Goal: Transaction & Acquisition: Obtain resource

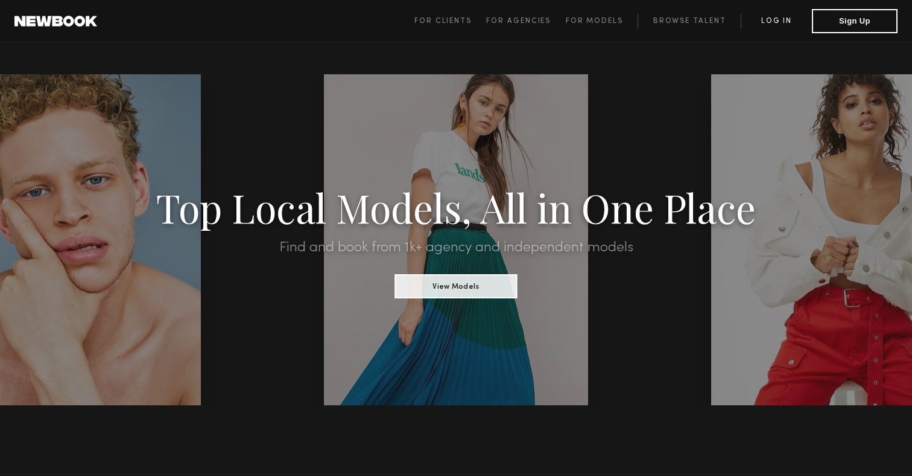
click at [776, 21] on link "Log in" at bounding box center [776, 21] width 71 height 14
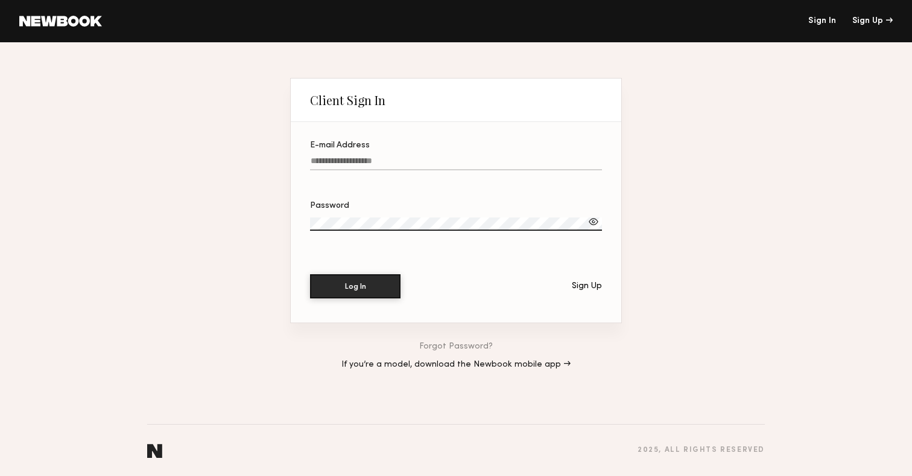
click at [449, 156] on label "E-mail Address" at bounding box center [456, 161] width 292 height 41
click at [449, 156] on input "E-mail Address" at bounding box center [456, 163] width 292 height 14
type input "**********"
click at [310, 274] on button "Log In" at bounding box center [355, 286] width 91 height 24
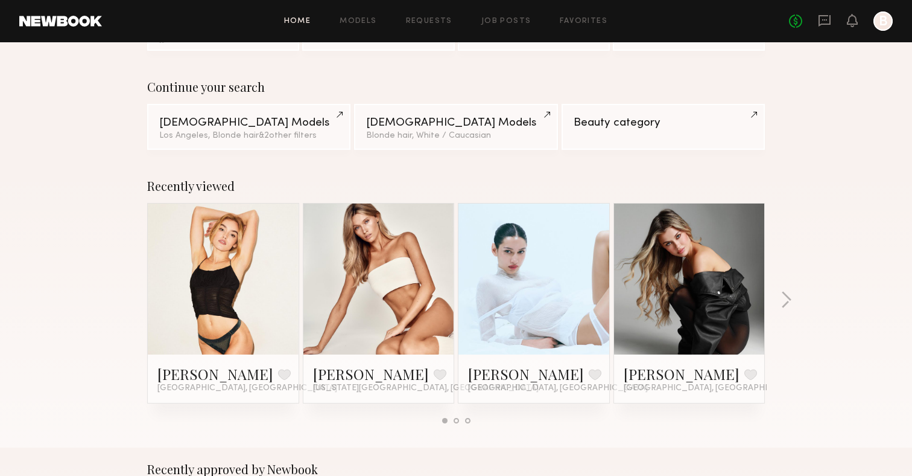
scroll to position [85, 0]
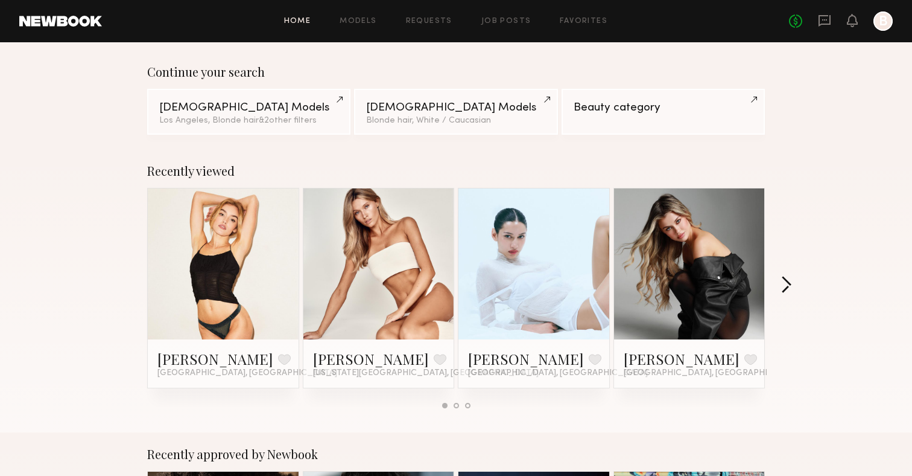
click at [784, 276] on button "button" at bounding box center [786, 286] width 11 height 20
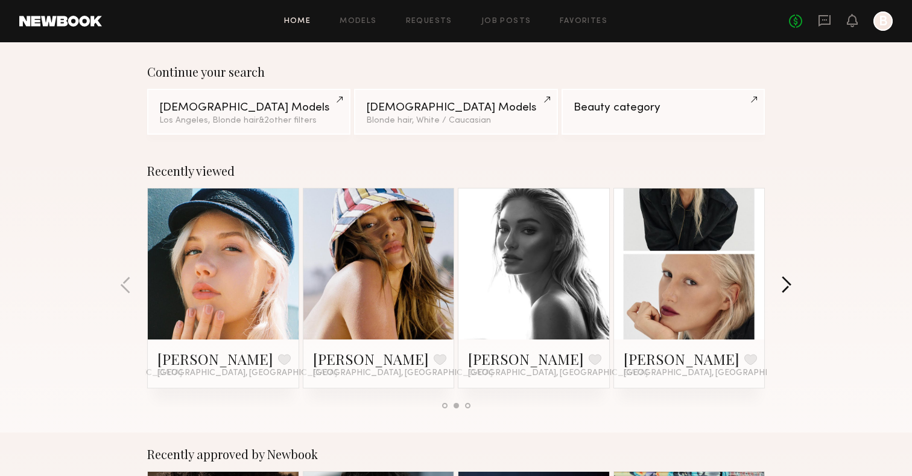
click at [784, 276] on button "button" at bounding box center [786, 286] width 11 height 20
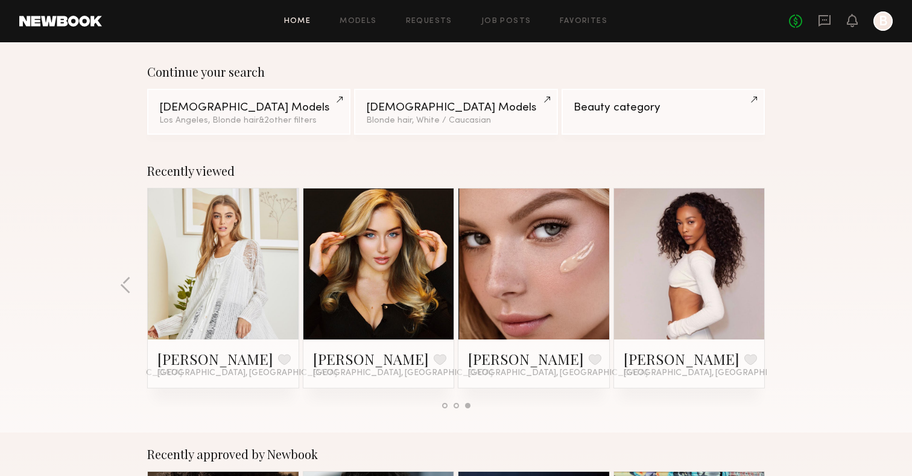
click at [784, 275] on div "Recently viewed Madison P. Favorite Los Angeles, CA Hailey A. Favorite New York…" at bounding box center [456, 290] width 912 height 283
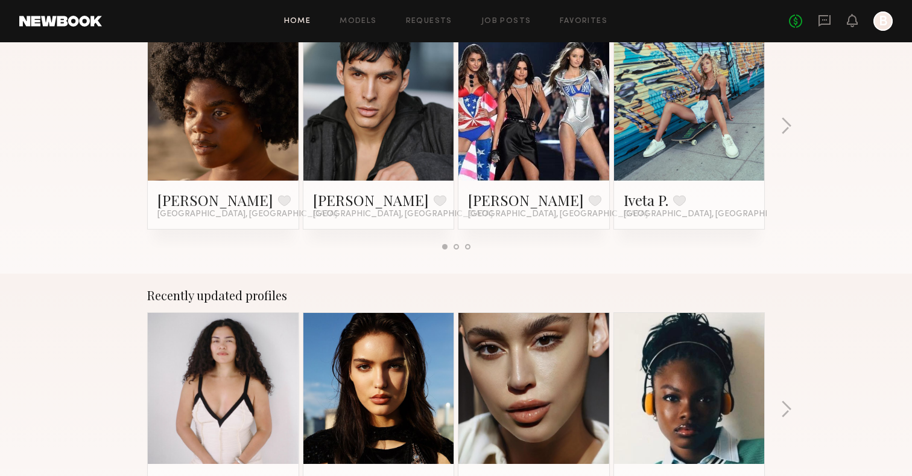
scroll to position [633, 0]
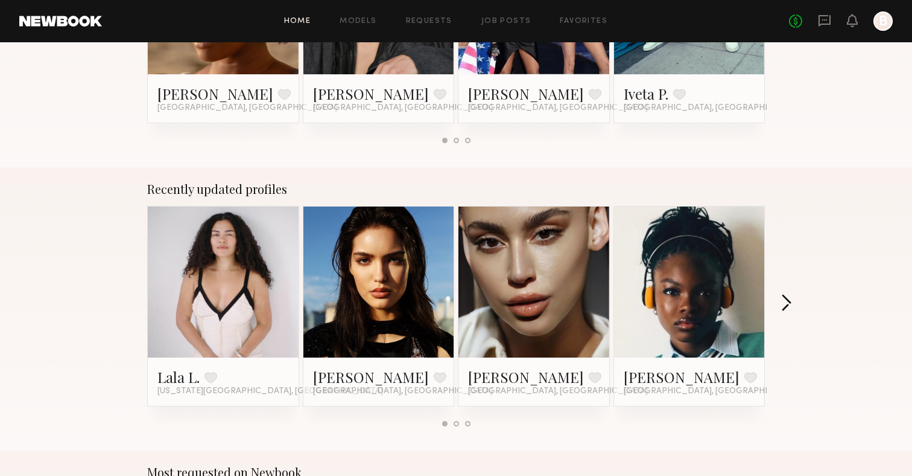
click at [784, 304] on button "button" at bounding box center [786, 304] width 11 height 20
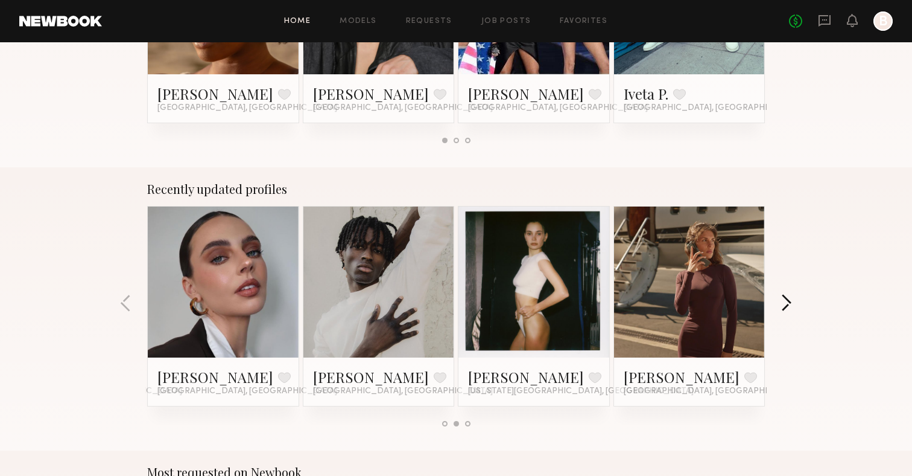
click at [784, 304] on button "button" at bounding box center [786, 304] width 11 height 20
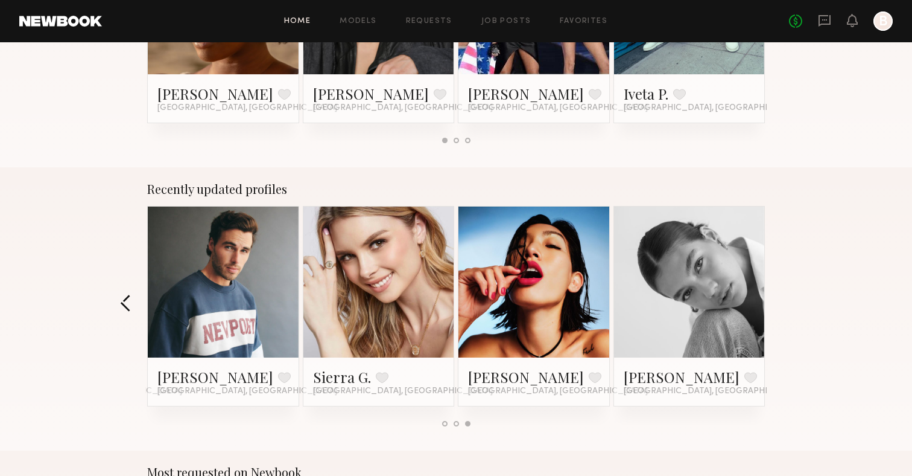
click at [120, 302] on button "button" at bounding box center [125, 304] width 11 height 20
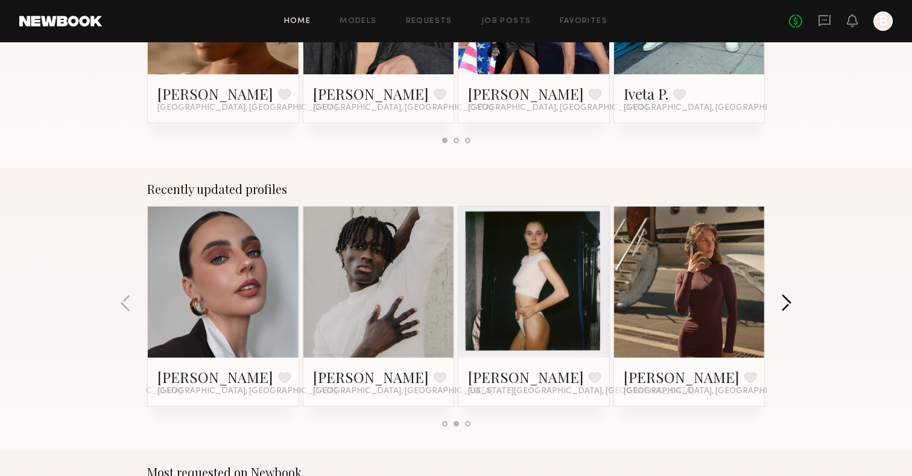
click at [787, 306] on button "button" at bounding box center [786, 304] width 11 height 20
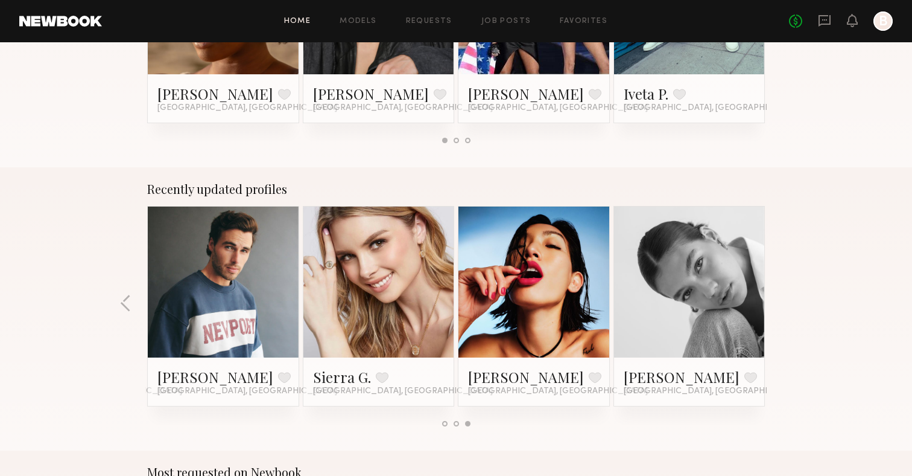
click at [787, 306] on div "Recently updated profiles Lala L. Favorite New York City, NY Mayya G. Favorite …" at bounding box center [456, 308] width 912 height 283
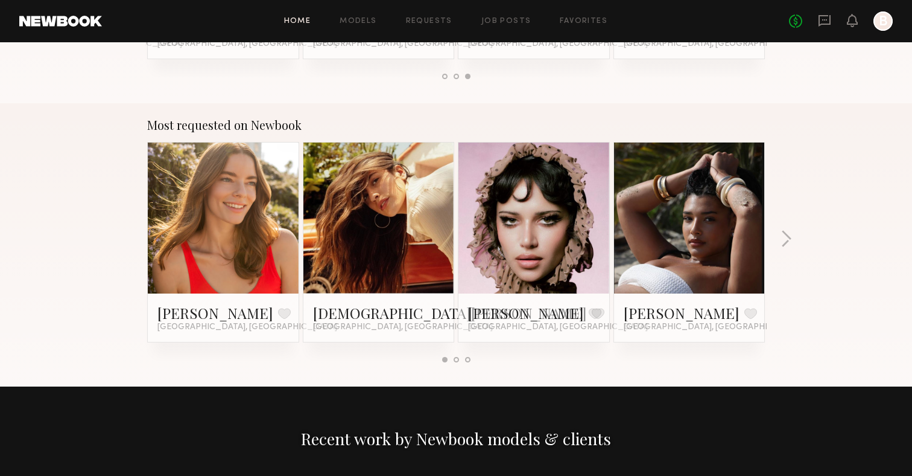
scroll to position [1019, 0]
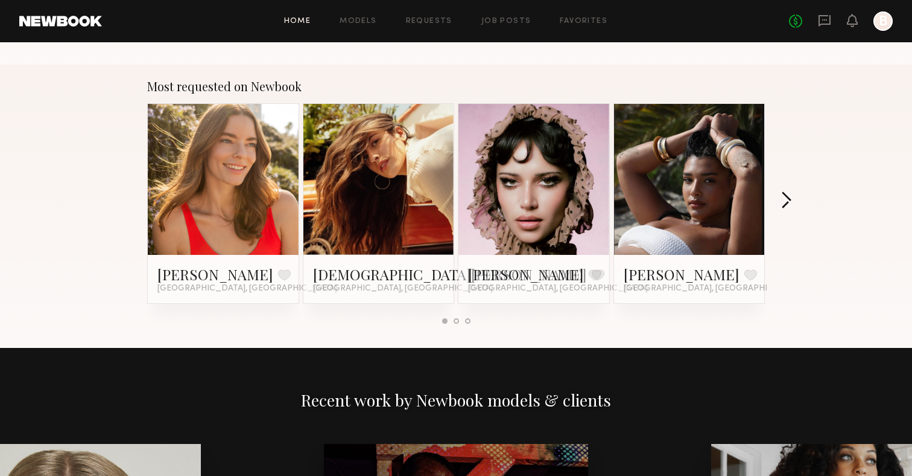
click at [784, 203] on button "button" at bounding box center [786, 201] width 11 height 20
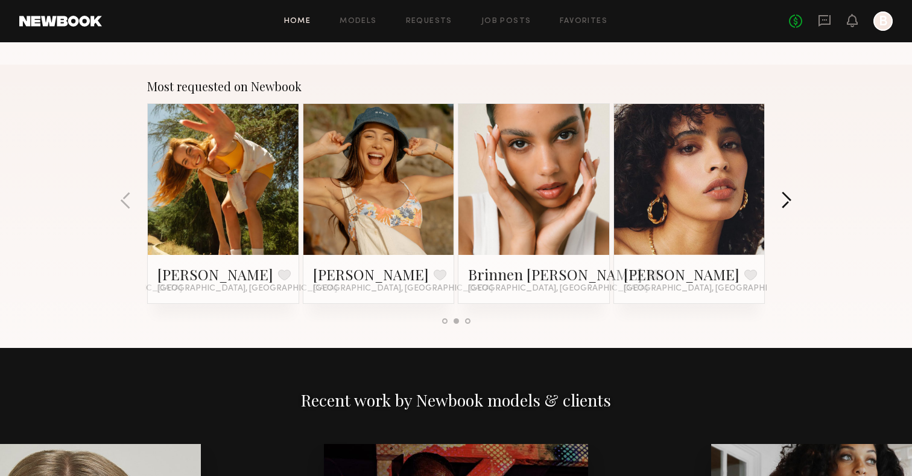
click at [784, 203] on button "button" at bounding box center [786, 201] width 11 height 20
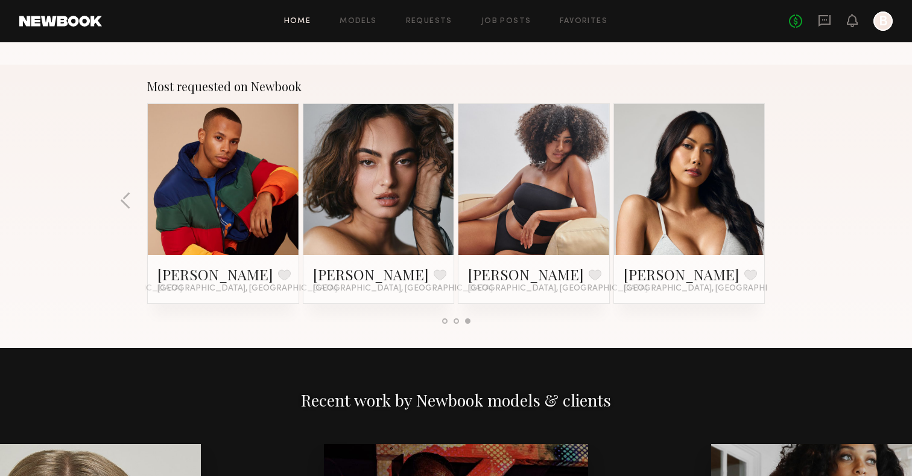
click at [784, 203] on div "Most requested on Newbook Jess M. Favorite Los Angeles, CA Kristen J. Favorite …" at bounding box center [456, 206] width 912 height 283
click at [648, 269] on link "Ericka B." at bounding box center [682, 273] width 116 height 19
click at [197, 191] on link at bounding box center [223, 179] width 74 height 151
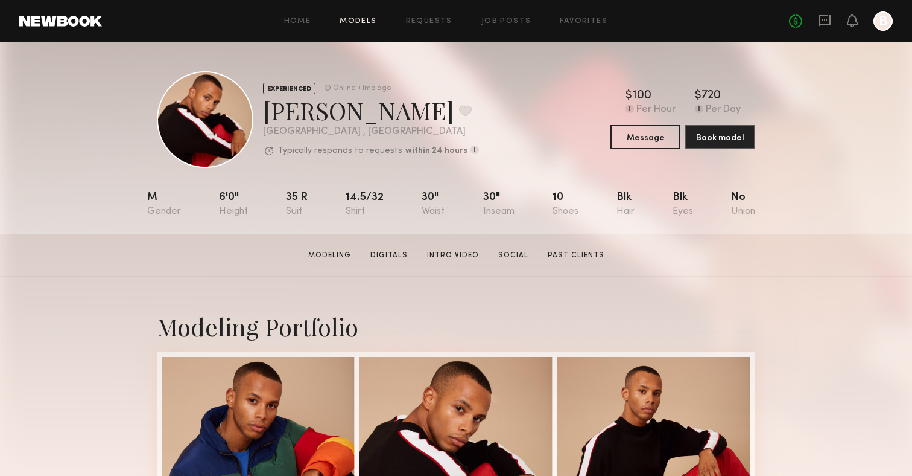
click at [356, 21] on link "Models" at bounding box center [358, 22] width 37 height 8
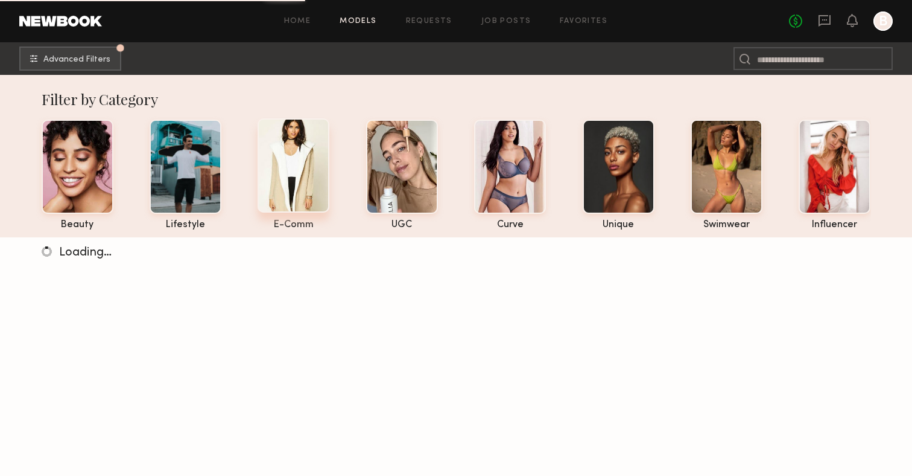
click at [281, 162] on div at bounding box center [294, 165] width 72 height 94
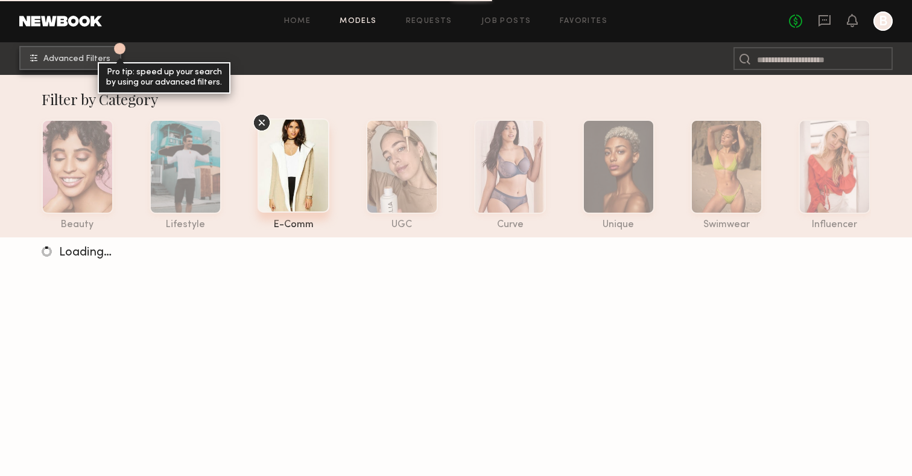
click at [104, 63] on div "Pro tip: speed up your search by using our advanced filters." at bounding box center [164, 77] width 133 height 31
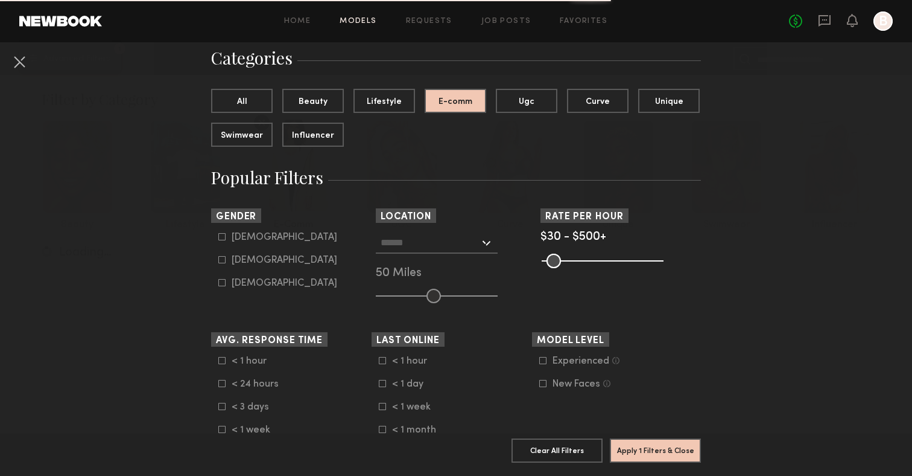
scroll to position [95, 0]
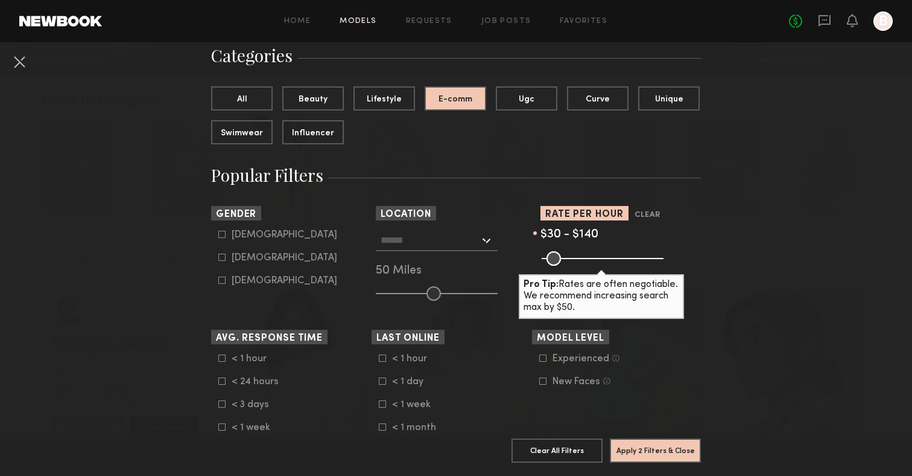
drag, startPoint x: 641, startPoint y: 258, endPoint x: 574, endPoint y: 262, distance: 67.7
type input "***"
click at [574, 262] on input "range" at bounding box center [603, 258] width 122 height 14
click at [409, 241] on input "text" at bounding box center [430, 239] width 99 height 21
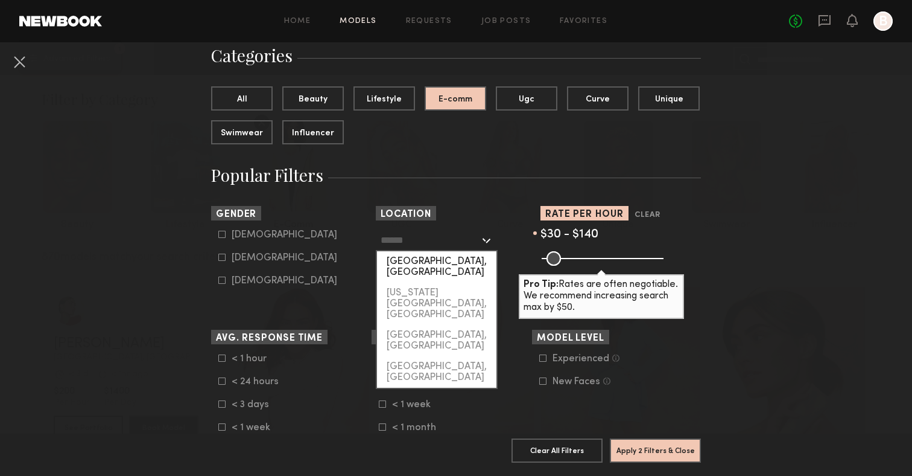
click at [416, 258] on div "[GEOGRAPHIC_DATA], [GEOGRAPHIC_DATA]" at bounding box center [436, 266] width 119 height 31
type input "**********"
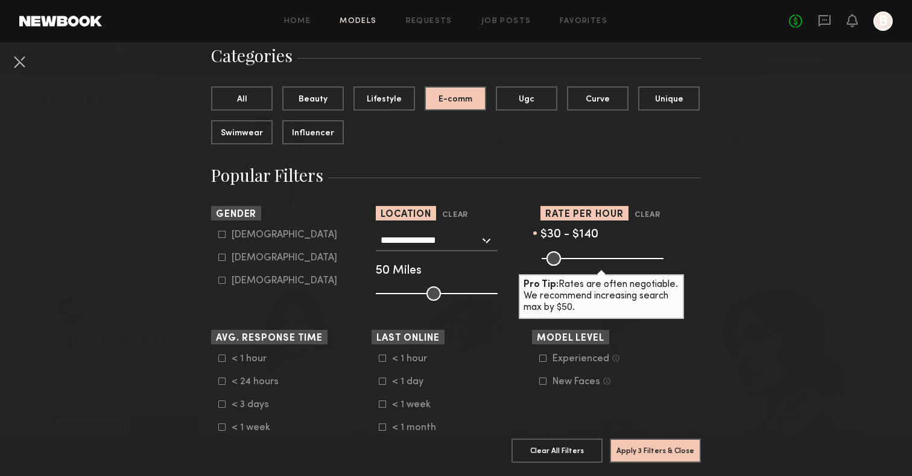
click at [223, 234] on icon at bounding box center [221, 234] width 7 height 7
type input "*"
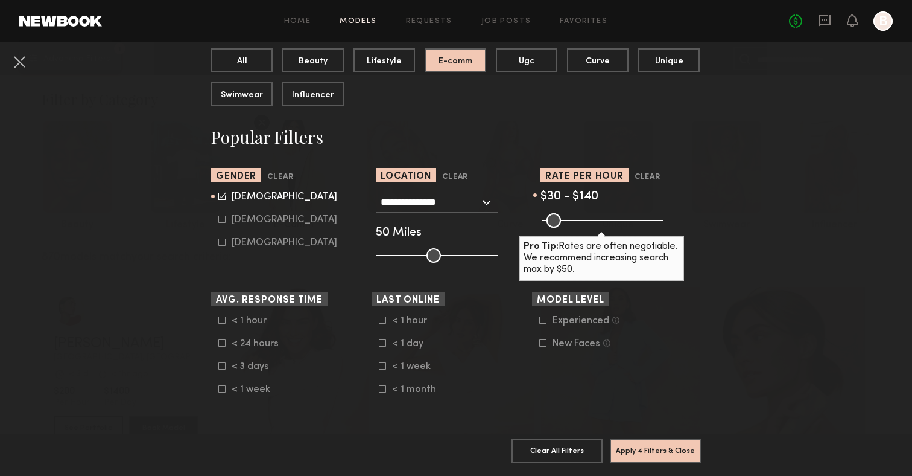
scroll to position [136, 0]
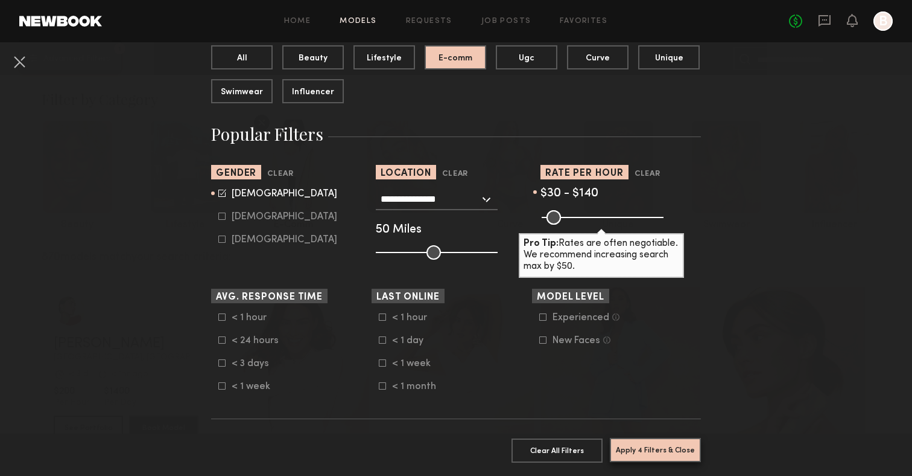
click at [672, 455] on button "Apply 4 Filters & Close" at bounding box center [655, 450] width 91 height 24
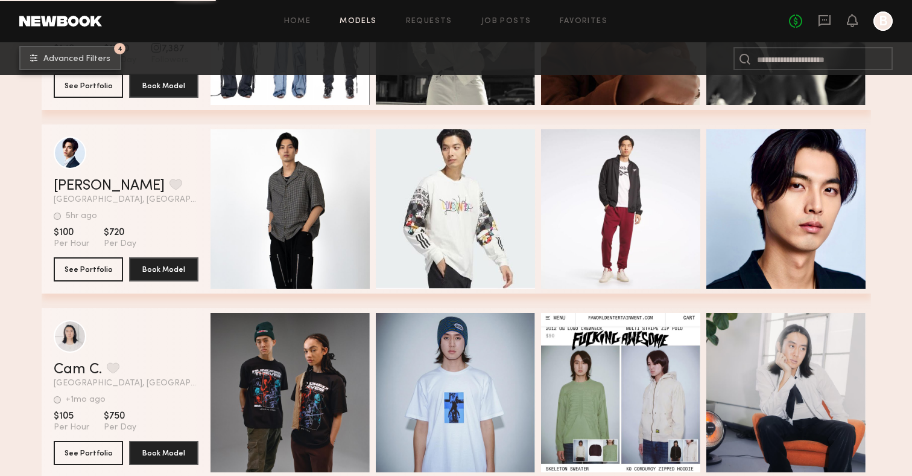
scroll to position [6427, 0]
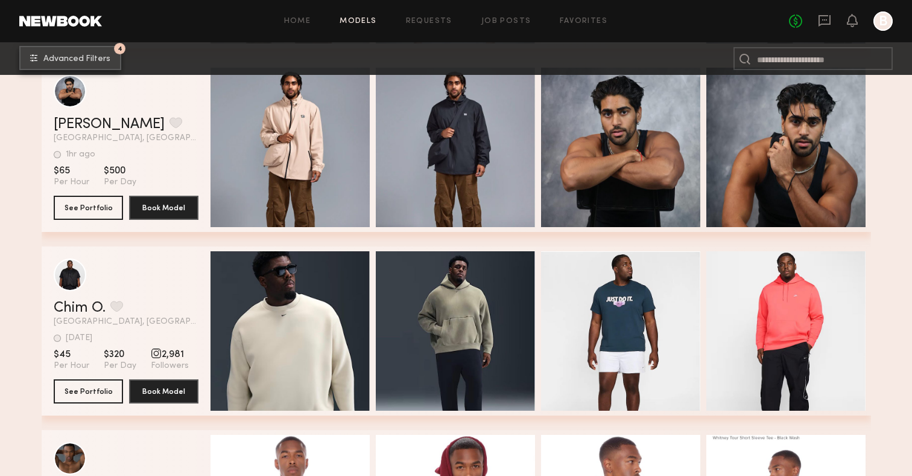
scroll to position [6994, 0]
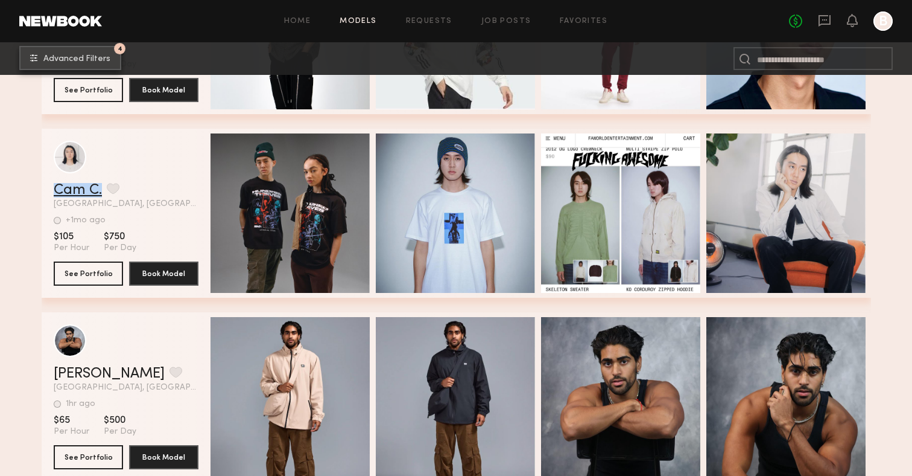
scroll to position [6403, 0]
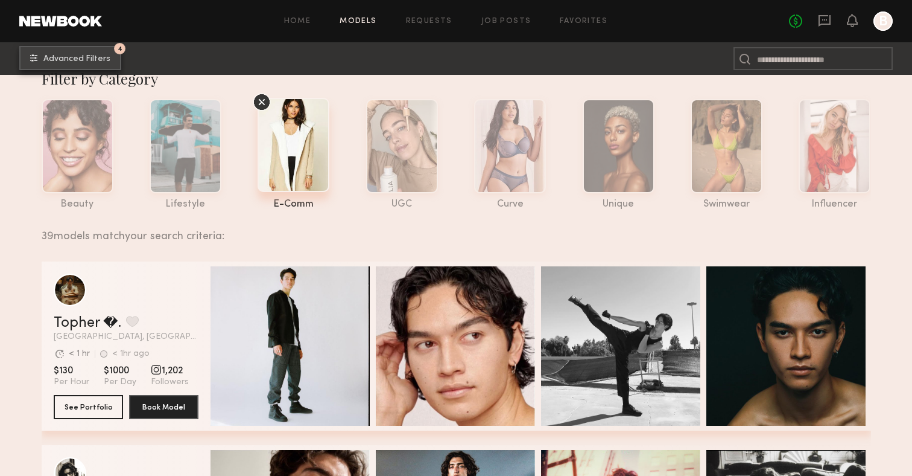
scroll to position [0, 0]
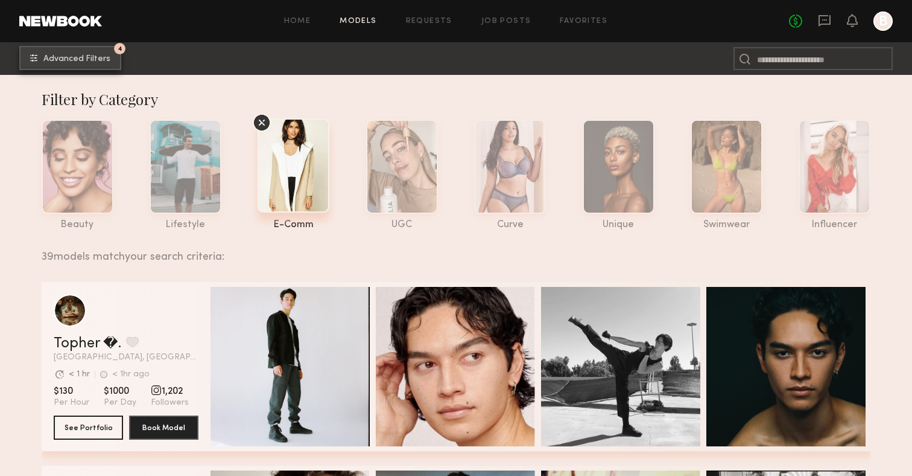
click at [257, 123] on icon at bounding box center [262, 122] width 18 height 18
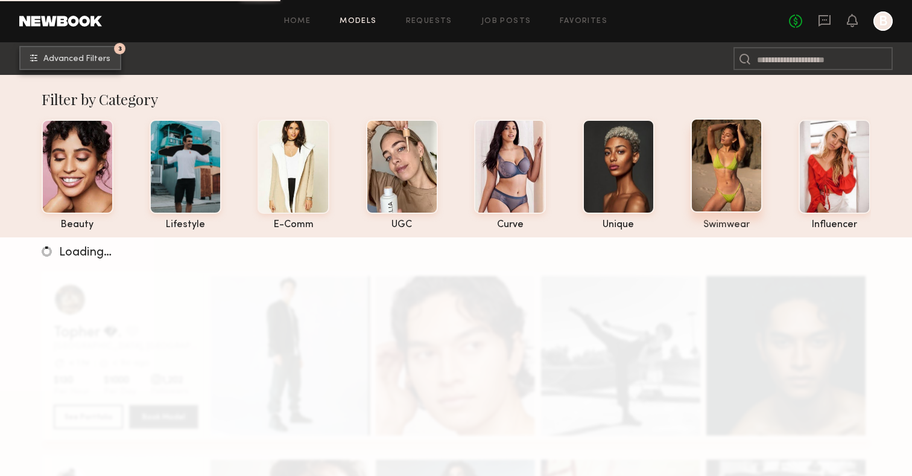
click at [728, 194] on div at bounding box center [727, 165] width 72 height 94
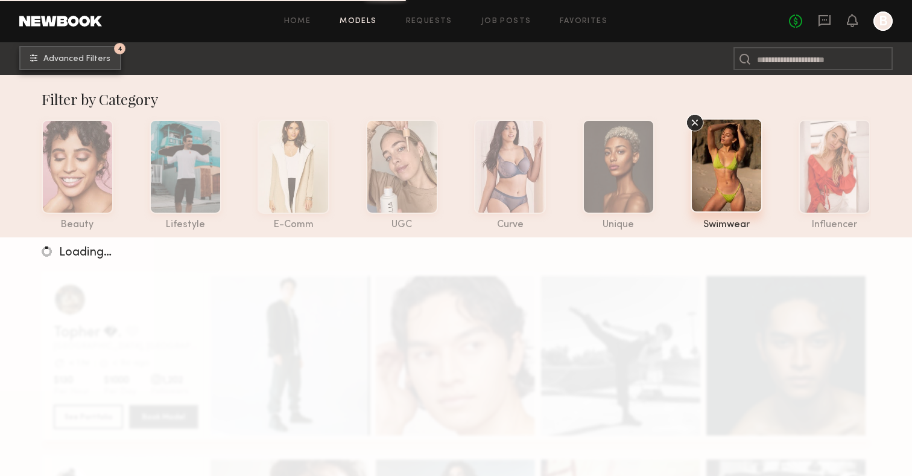
click at [80, 63] on button "4 Advanced Filters" at bounding box center [70, 58] width 102 height 24
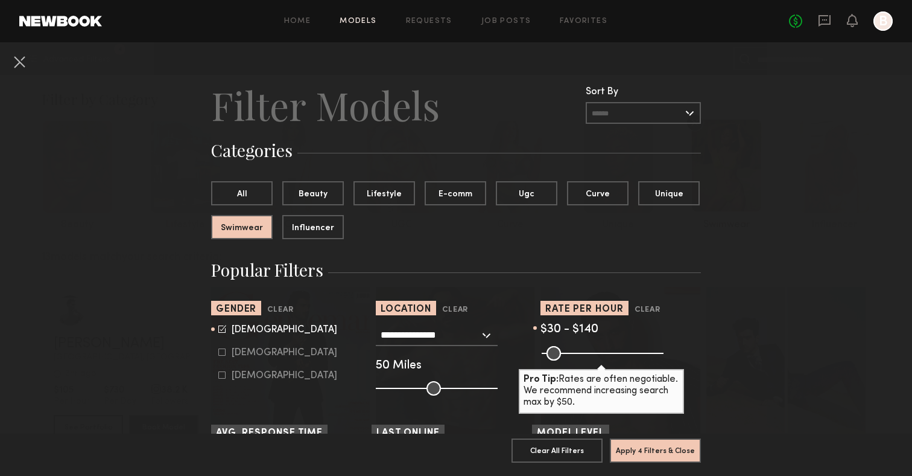
click at [221, 328] on icon at bounding box center [222, 329] width 8 height 8
type input "*"
click at [221, 354] on icon at bounding box center [221, 351] width 7 height 7
type input "**"
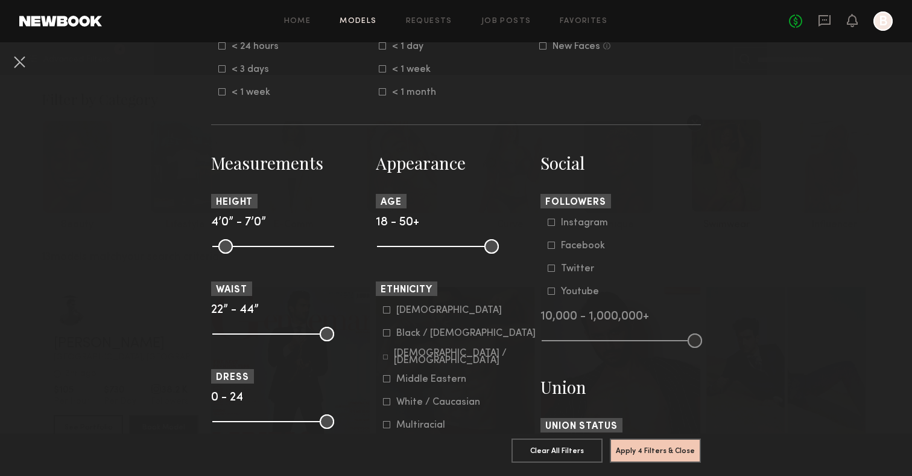
scroll to position [451, 0]
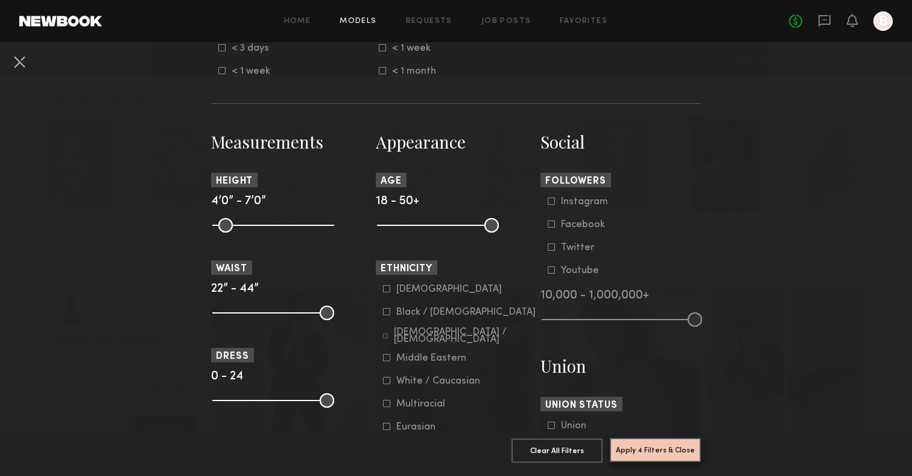
click at [634, 445] on button "Apply 4 Filters & Close" at bounding box center [655, 450] width 91 height 24
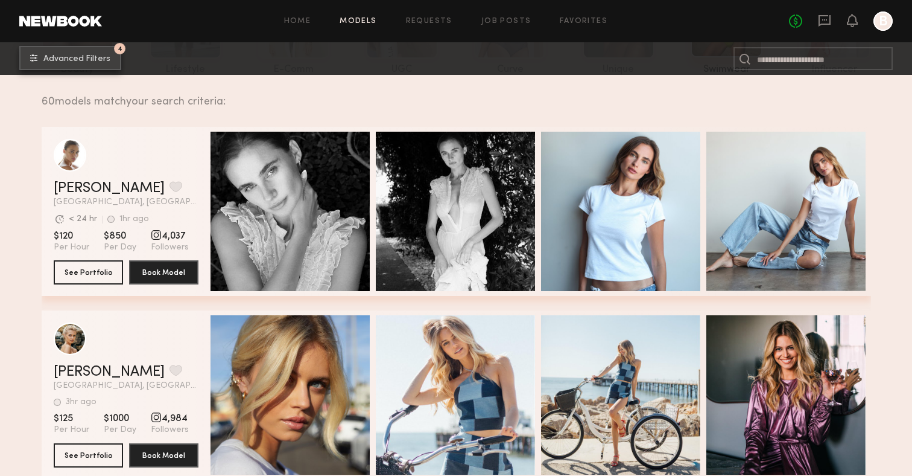
scroll to position [152, 0]
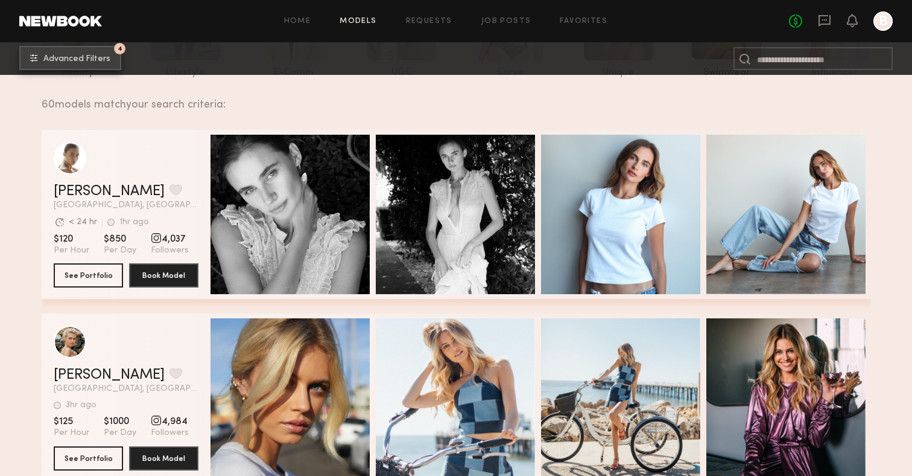
click at [71, 57] on span "Advanced Filters" at bounding box center [76, 59] width 67 height 8
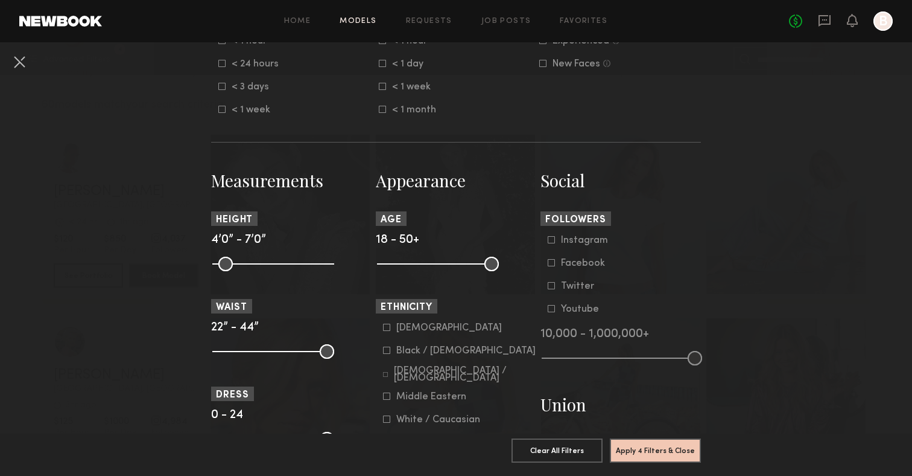
scroll to position [413, 0]
click at [385, 327] on icon at bounding box center [386, 326] width 7 height 7
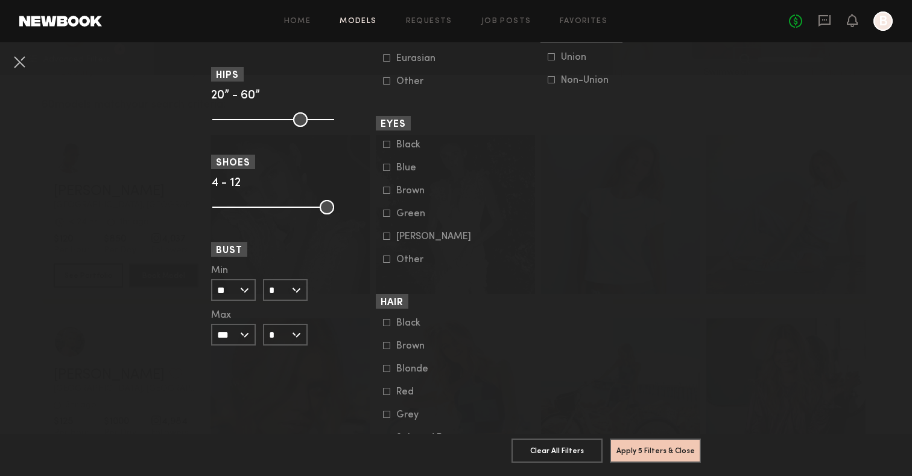
scroll to position [828, 0]
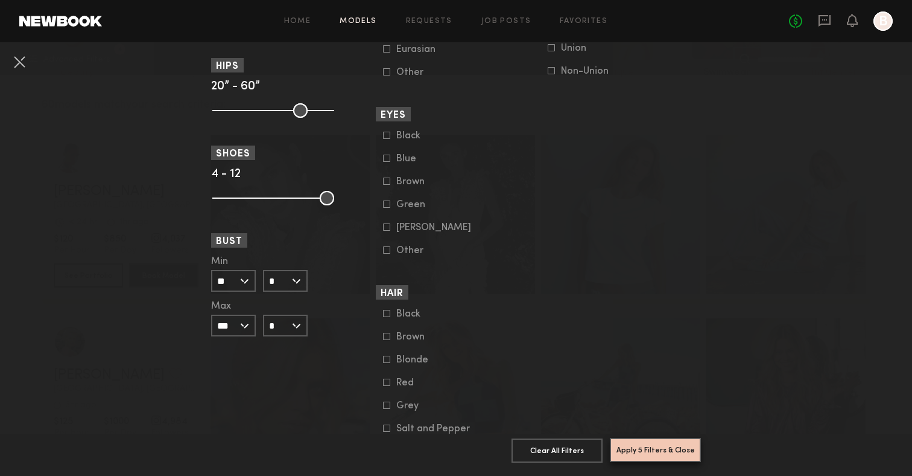
click at [618, 451] on button "Apply 5 Filters & Close" at bounding box center [655, 450] width 91 height 24
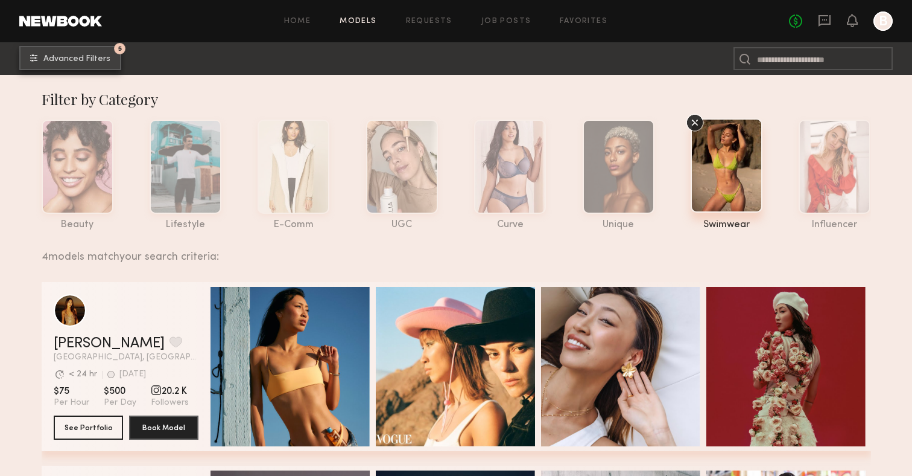
click at [100, 59] on span "Advanced Filters" at bounding box center [76, 59] width 67 height 8
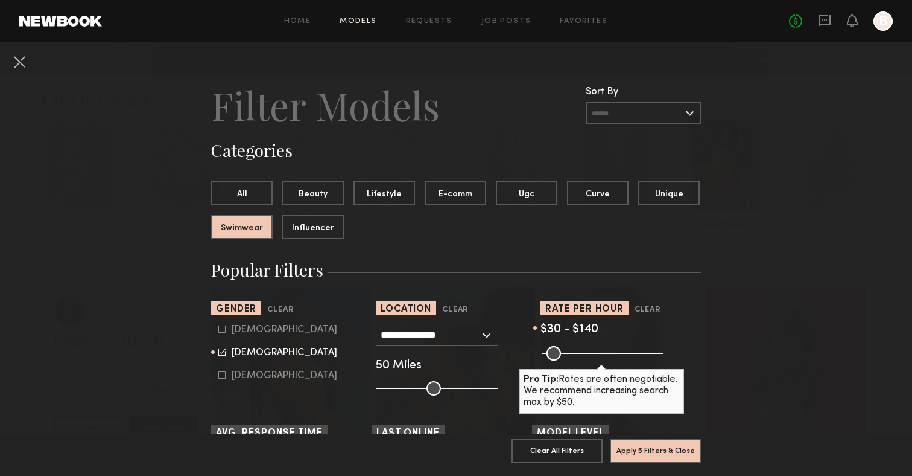
click at [609, 353] on common-range-minmax at bounding box center [602, 352] width 122 height 14
click at [22, 58] on button at bounding box center [19, 61] width 19 height 19
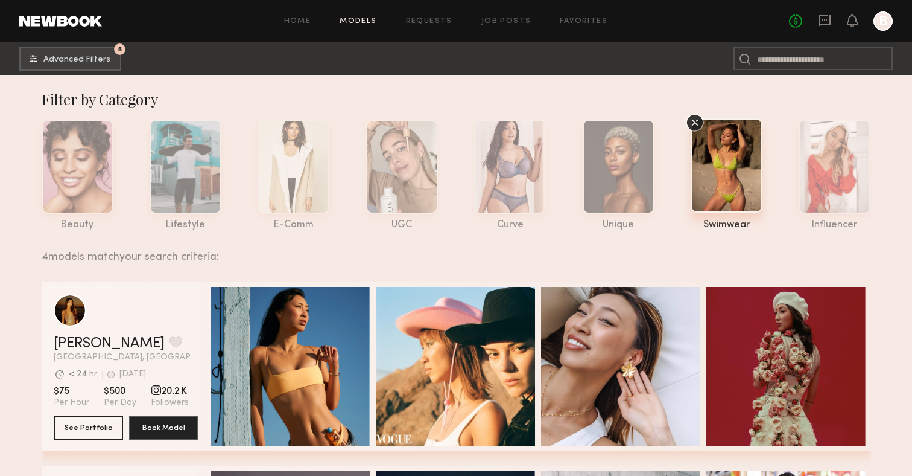
click at [159, 390] on span "20.2 K" at bounding box center [170, 391] width 38 height 12
click at [110, 427] on button "See Portfolio" at bounding box center [88, 427] width 69 height 24
click at [94, 67] on button "5 Advanced Filters" at bounding box center [70, 58] width 102 height 24
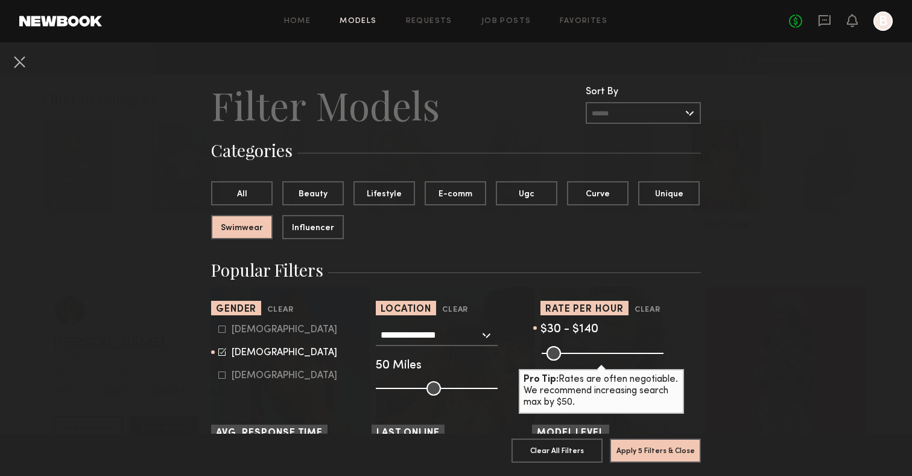
drag, startPoint x: 654, startPoint y: 352, endPoint x: 684, endPoint y: 354, distance: 29.7
click at [684, 354] on div "Pro Tip: Rates are often negotiable. We recommend increasing search max by $50." at bounding box center [621, 352] width 161 height 14
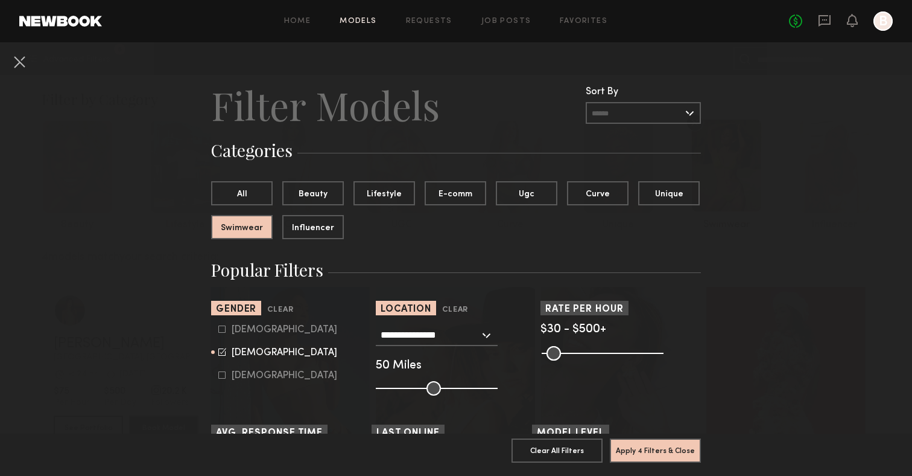
drag, startPoint x: 574, startPoint y: 349, endPoint x: 698, endPoint y: 361, distance: 123.7
type input "***"
click at [664, 360] on input "range" at bounding box center [603, 353] width 122 height 14
click at [651, 438] on button "Apply 4 Filters & Close" at bounding box center [655, 450] width 91 height 24
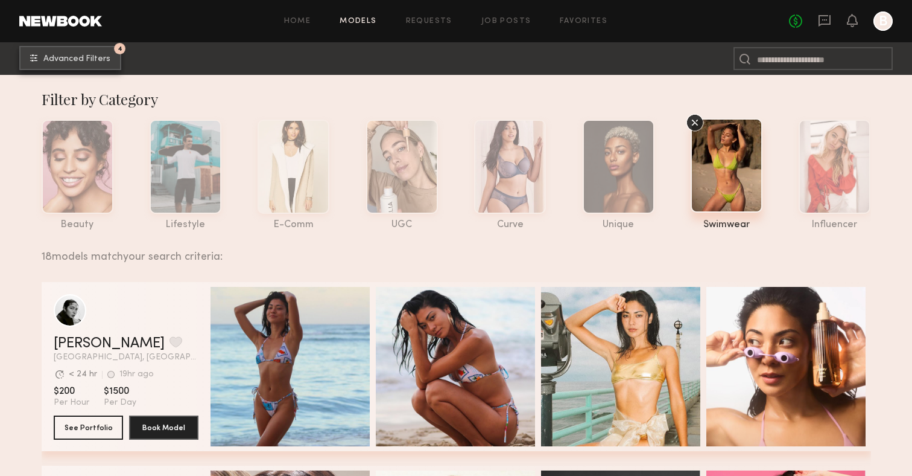
click at [73, 62] on span "Advanced Filters" at bounding box center [76, 59] width 67 height 8
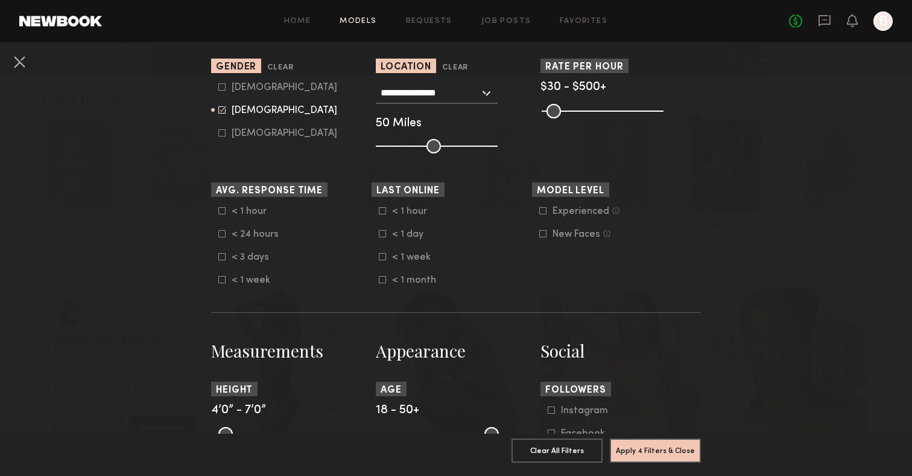
scroll to position [469, 0]
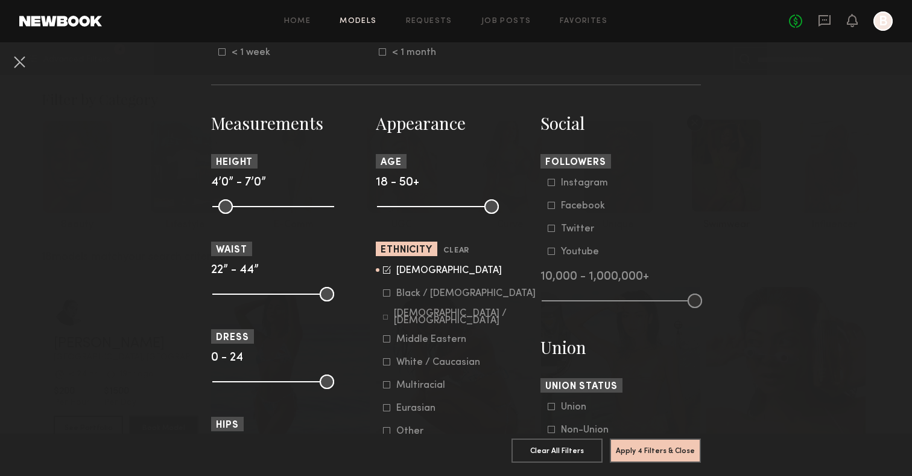
click at [387, 276] on common-framework-checkbox "Asian" at bounding box center [459, 270] width 153 height 11
click at [386, 270] on icon at bounding box center [387, 270] width 8 height 8
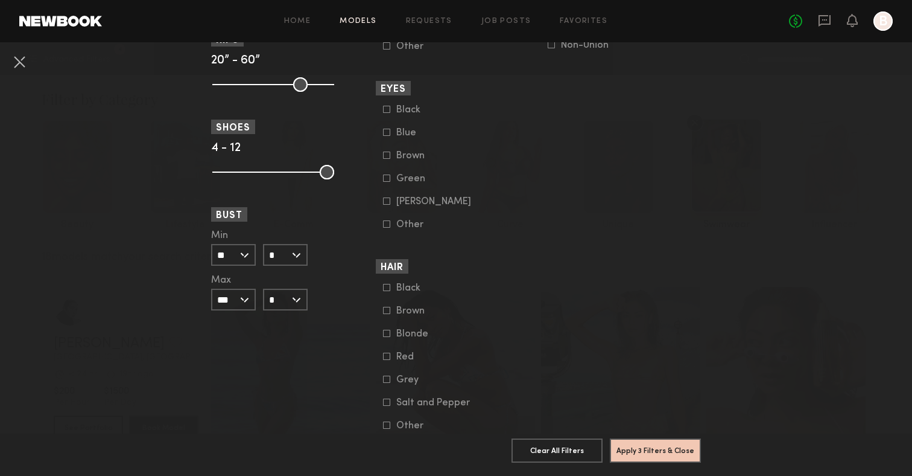
scroll to position [873, 0]
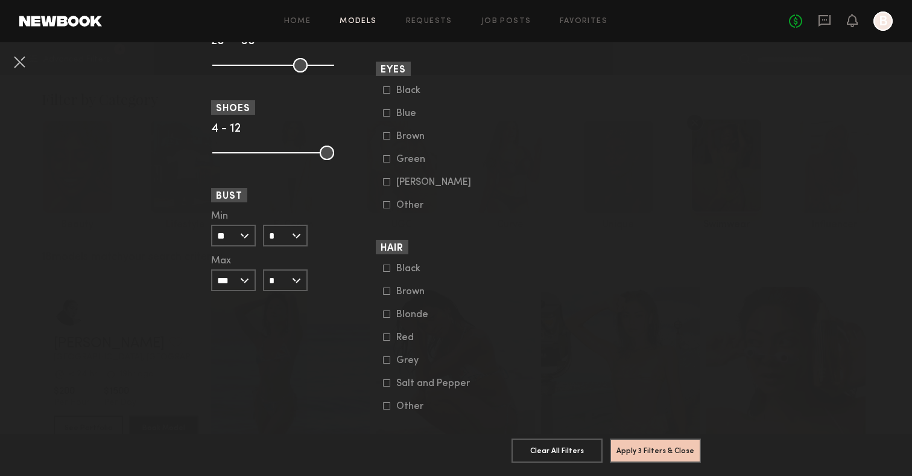
click at [301, 243] on input "*" at bounding box center [285, 235] width 45 height 22
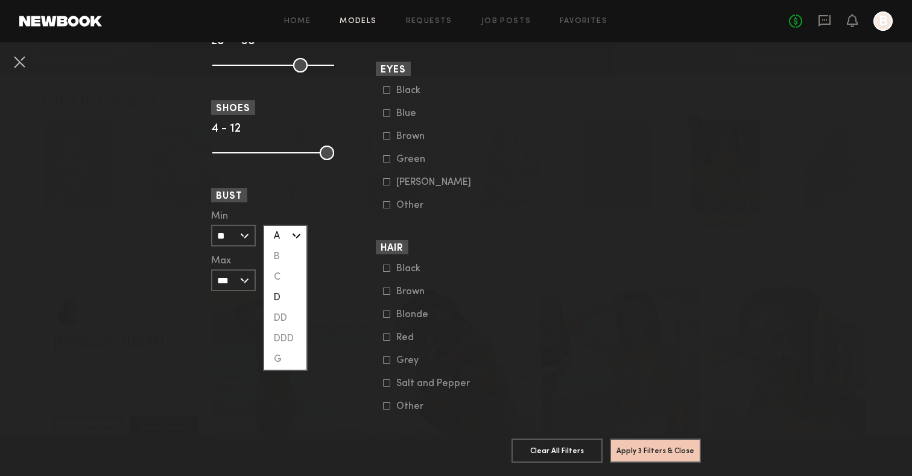
click at [297, 296] on div "D" at bounding box center [285, 297] width 42 height 21
type input "*"
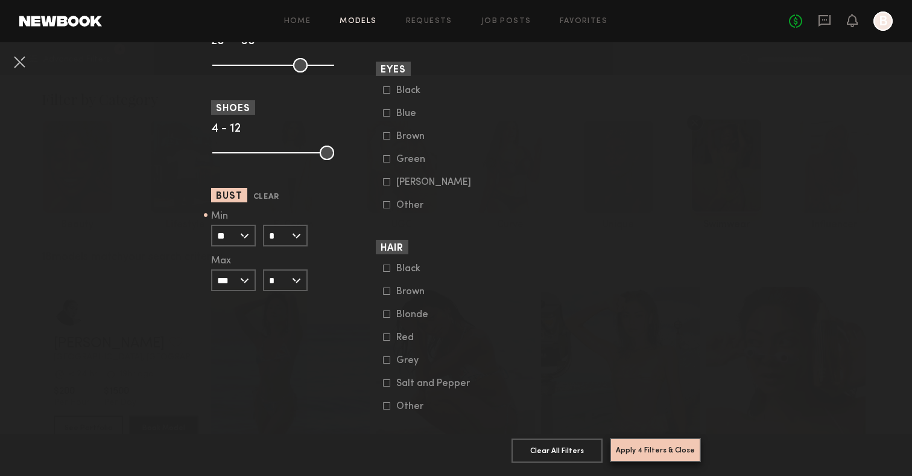
click at [643, 451] on button "Apply 4 Filters & Close" at bounding box center [655, 450] width 91 height 24
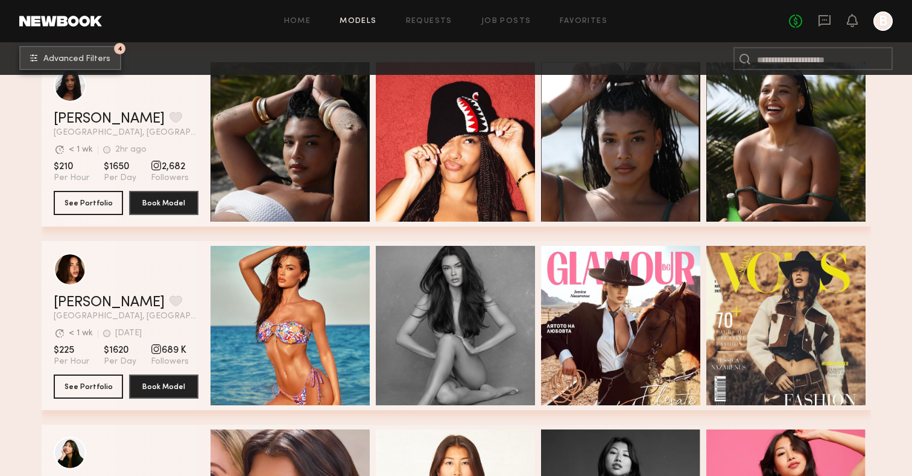
scroll to position [684, 0]
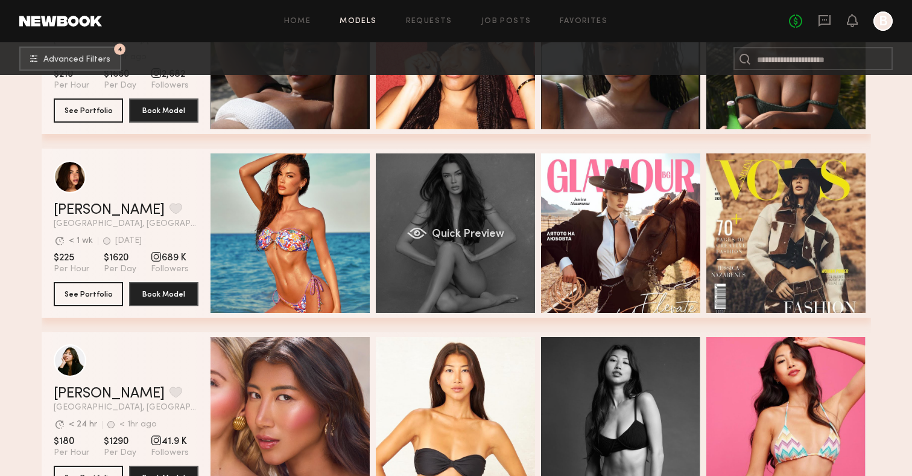
click at [467, 240] on div "Quick Preview" at bounding box center [455, 232] width 159 height 159
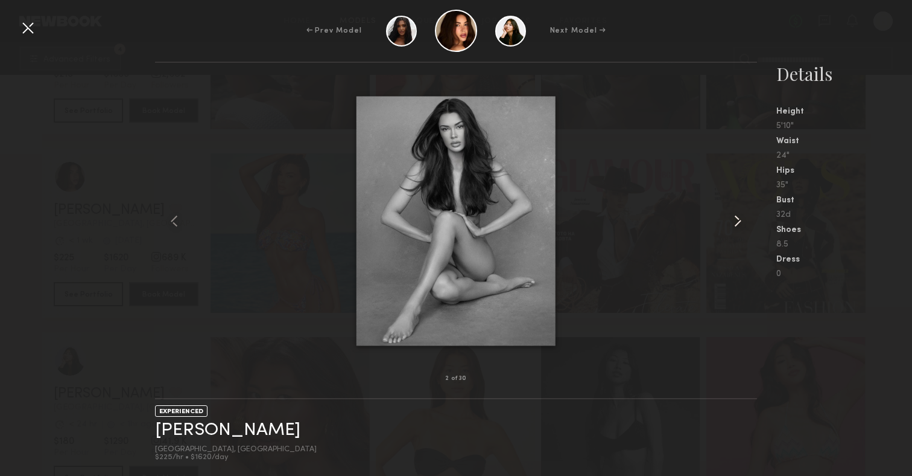
click at [733, 221] on common-icon at bounding box center [737, 220] width 19 height 19
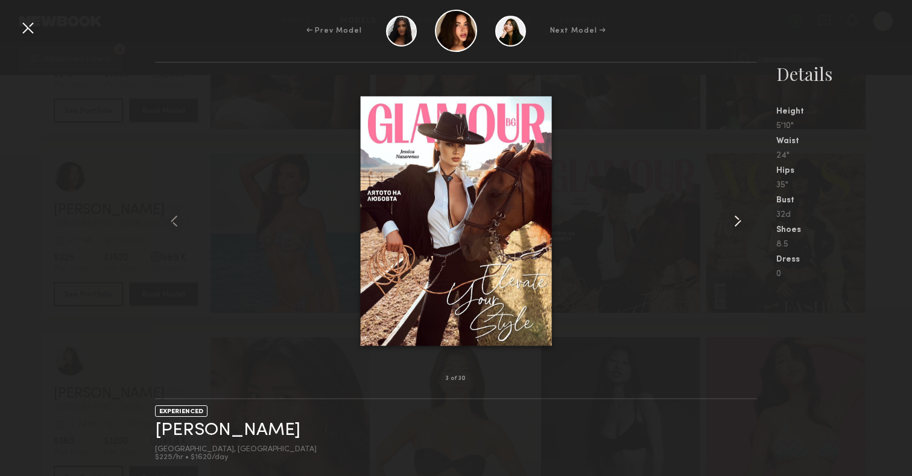
click at [733, 221] on common-icon at bounding box center [737, 220] width 19 height 19
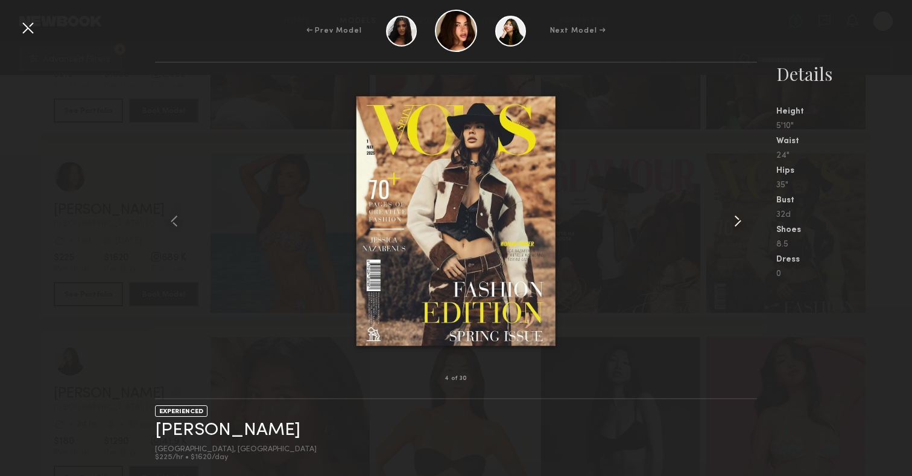
click at [733, 221] on common-icon at bounding box center [737, 220] width 19 height 19
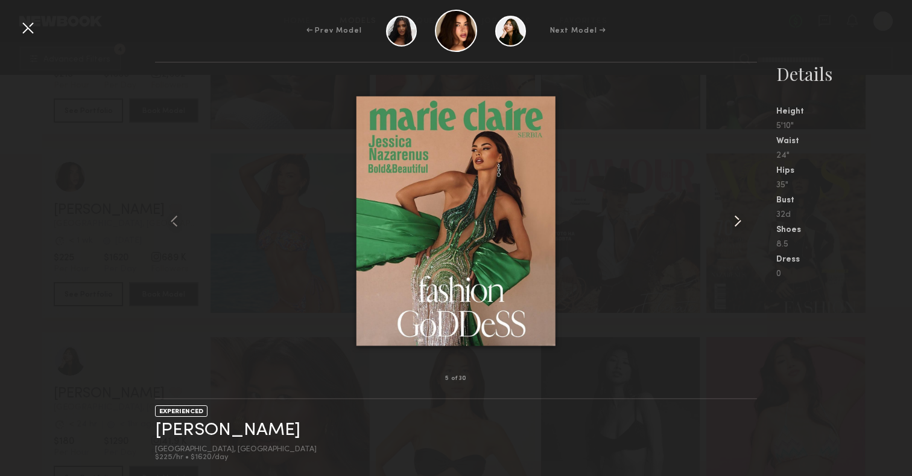
click at [733, 221] on common-icon at bounding box center [737, 220] width 19 height 19
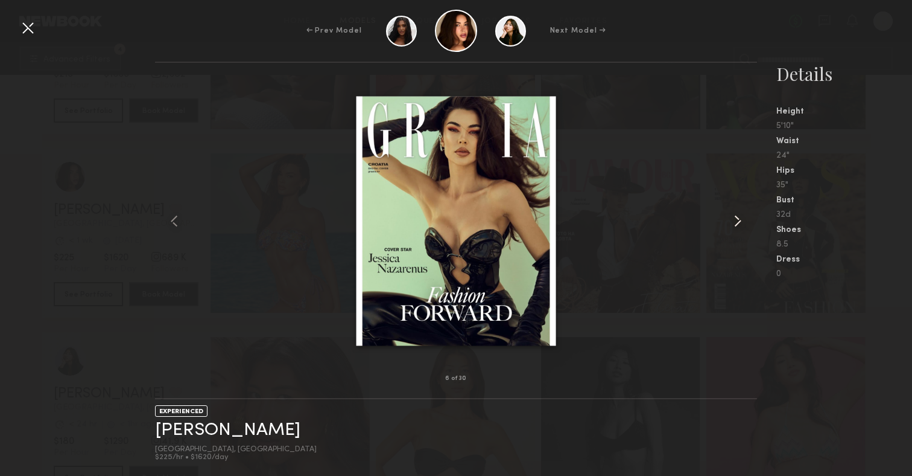
click at [733, 221] on common-icon at bounding box center [737, 220] width 19 height 19
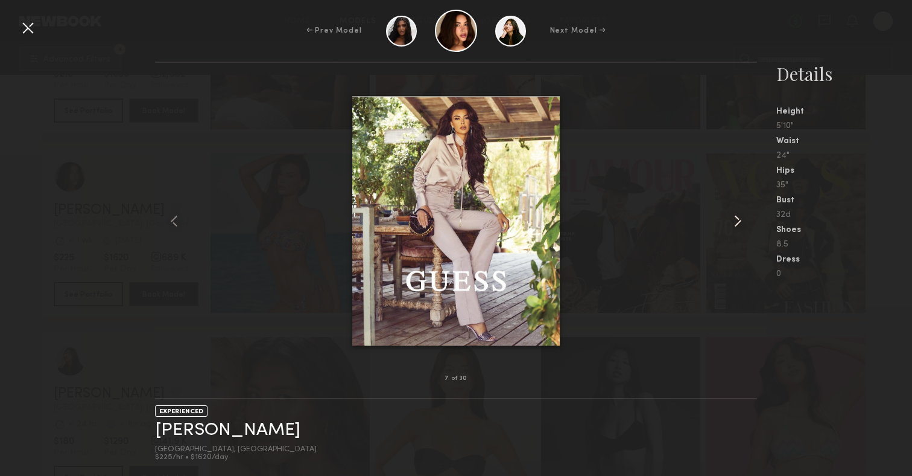
click at [733, 221] on common-icon at bounding box center [737, 220] width 19 height 19
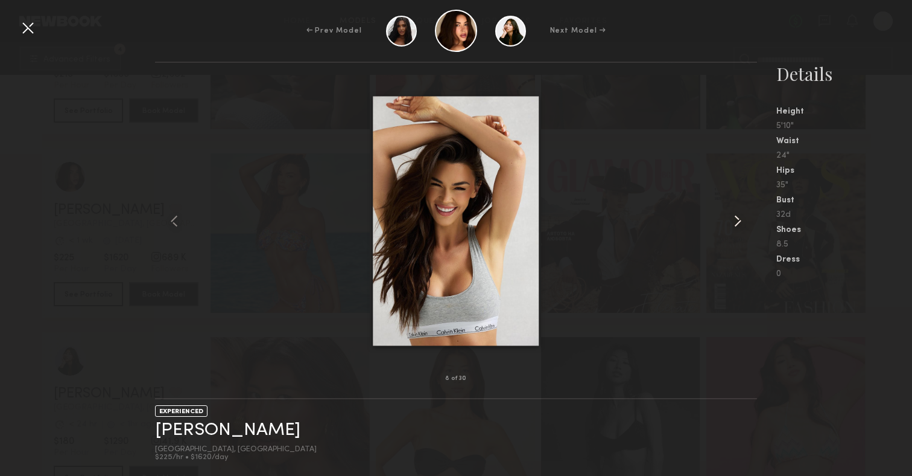
click at [733, 221] on common-icon at bounding box center [737, 220] width 19 height 19
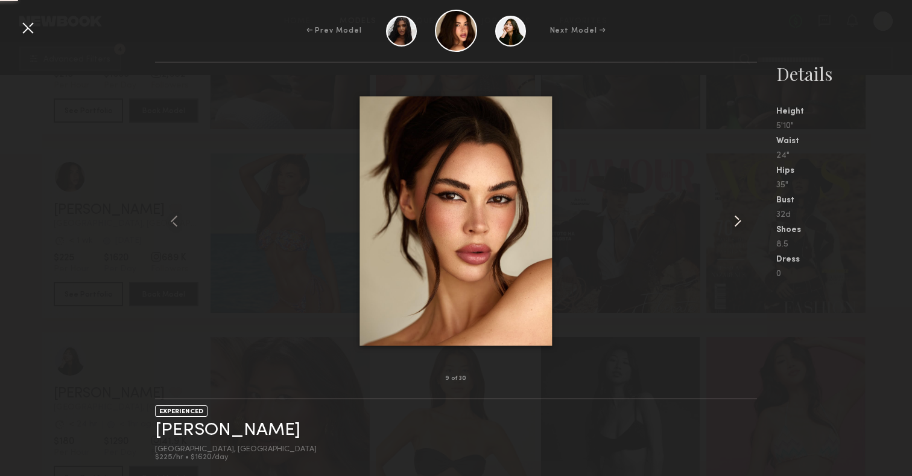
click at [733, 221] on common-icon at bounding box center [737, 220] width 19 height 19
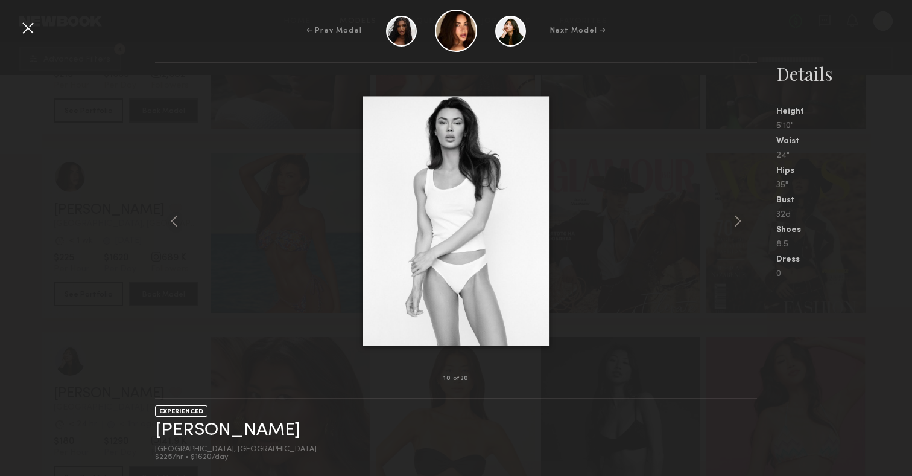
click at [20, 27] on div at bounding box center [27, 27] width 19 height 19
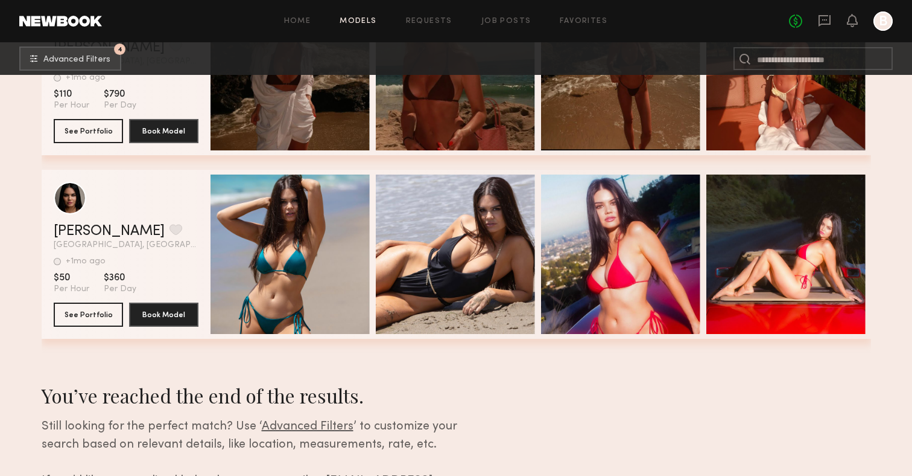
scroll to position [6351, 0]
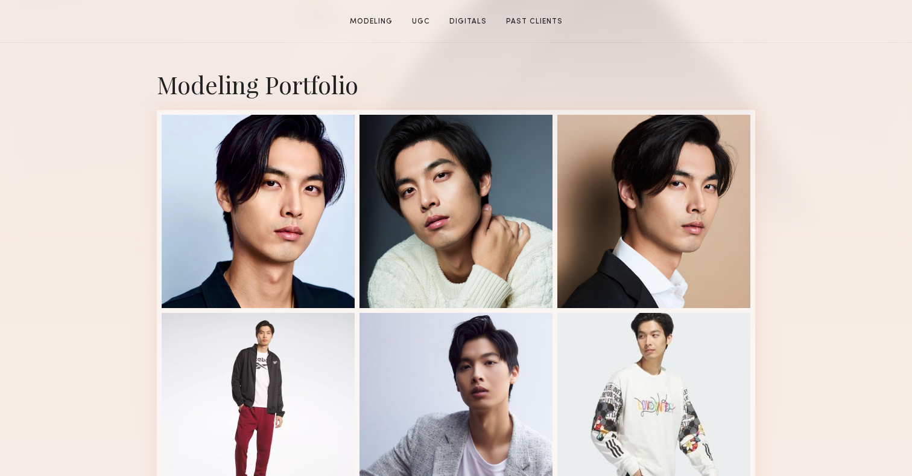
scroll to position [275, 0]
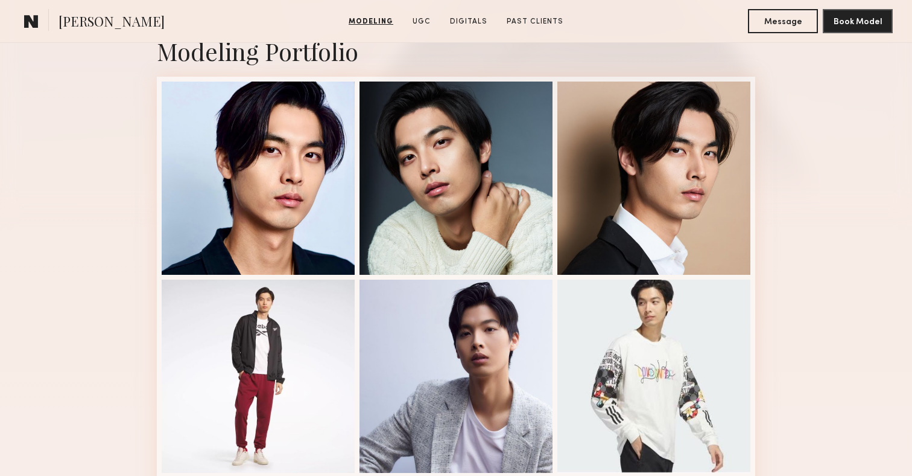
click at [95, 313] on div "Modeling Portfolio View More" at bounding box center [456, 471] width 912 height 940
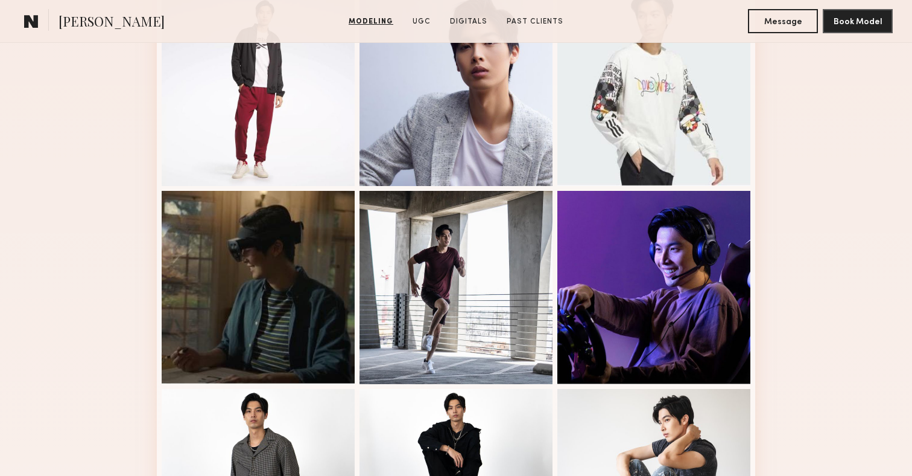
scroll to position [750, 0]
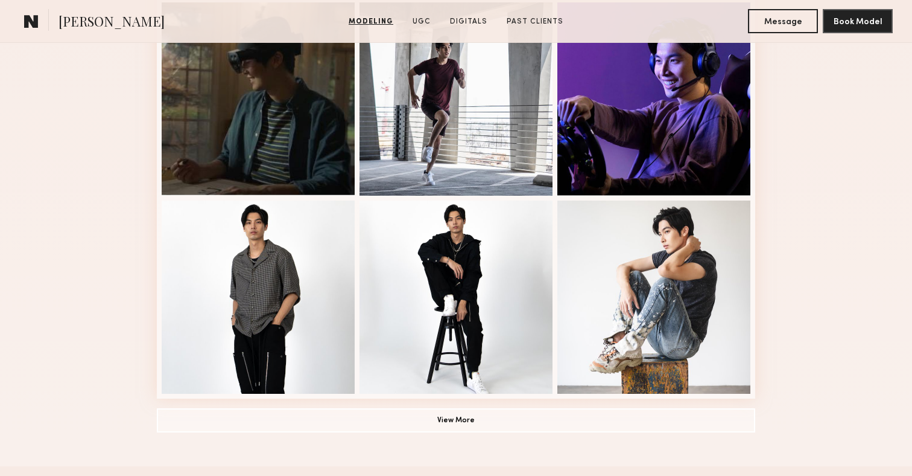
click at [372, 24] on link "Modeling" at bounding box center [371, 21] width 54 height 11
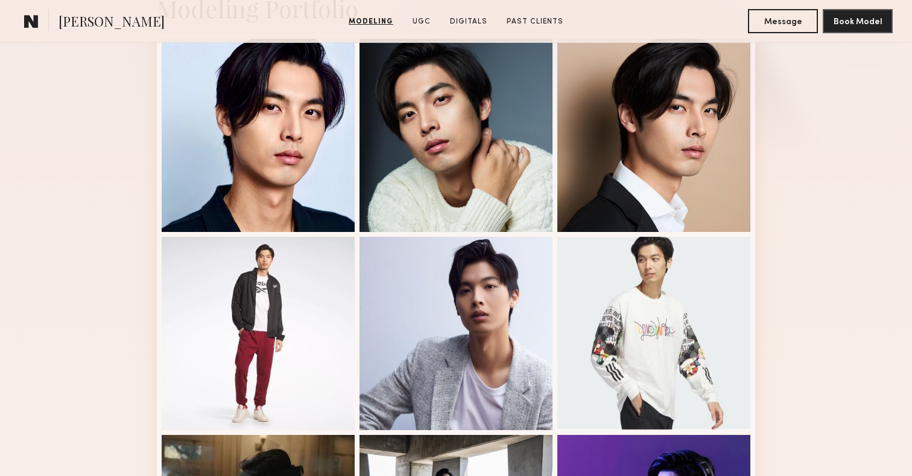
scroll to position [203, 0]
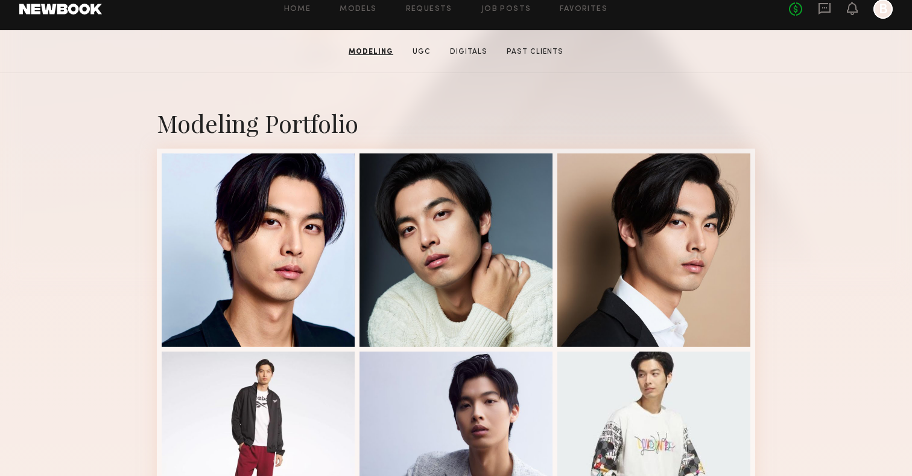
click at [376, 50] on link "Modeling" at bounding box center [371, 51] width 54 height 11
click at [389, 124] on div "Modeling Portfolio" at bounding box center [456, 123] width 599 height 32
click at [363, 8] on link "Models" at bounding box center [358, 9] width 37 height 8
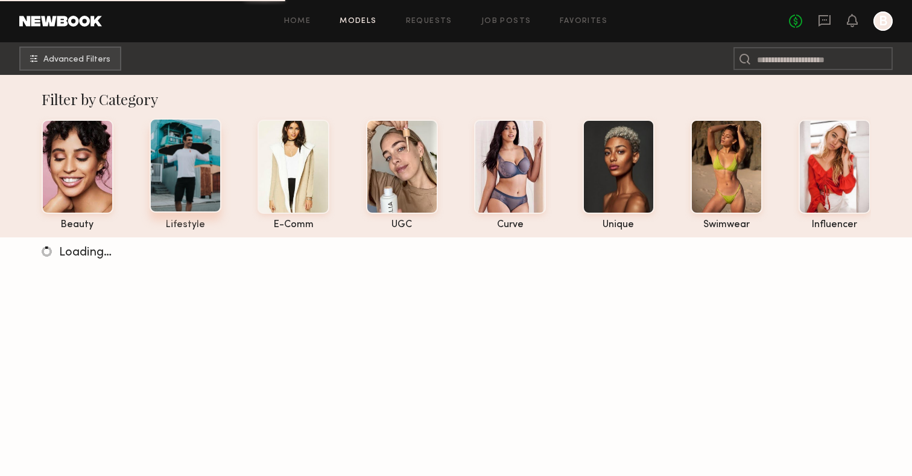
click at [204, 180] on div at bounding box center [186, 165] width 72 height 94
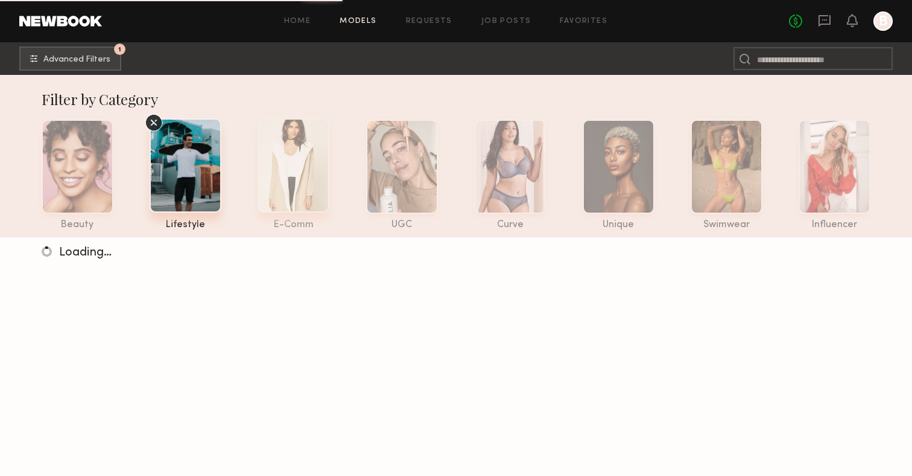
click at [300, 181] on div at bounding box center [294, 165] width 72 height 94
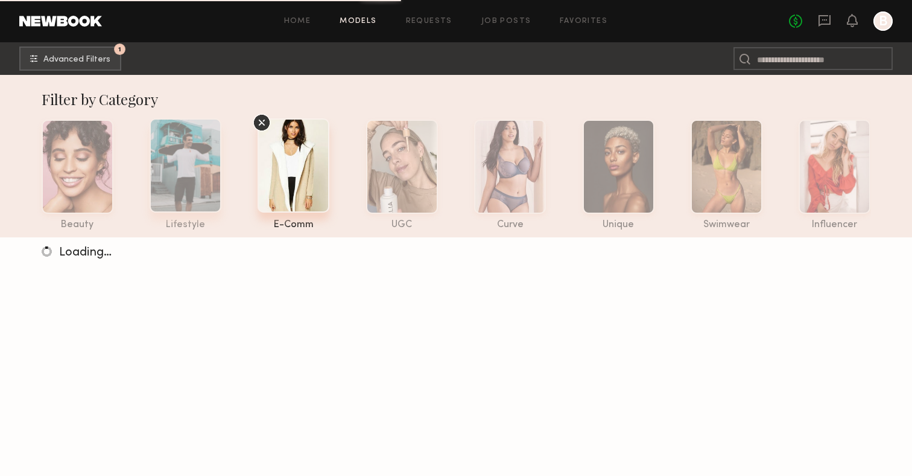
click at [207, 171] on div at bounding box center [186, 165] width 72 height 94
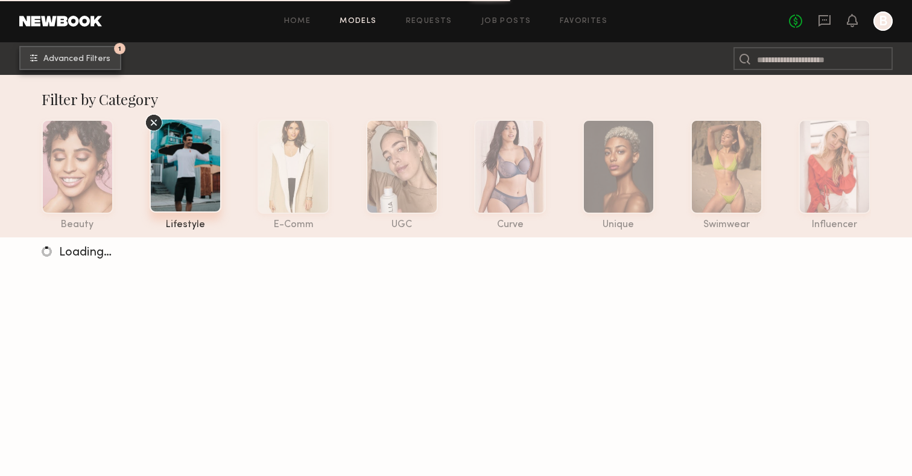
click at [78, 48] on button "1 Advanced Filters" at bounding box center [70, 58] width 102 height 24
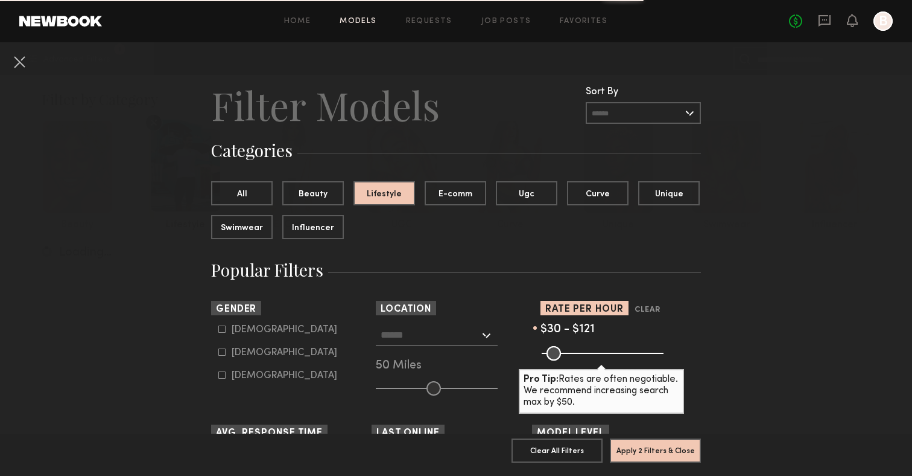
drag, startPoint x: 661, startPoint y: 353, endPoint x: 570, endPoint y: 350, distance: 91.2
type input "***"
click at [570, 350] on input "range" at bounding box center [603, 353] width 122 height 14
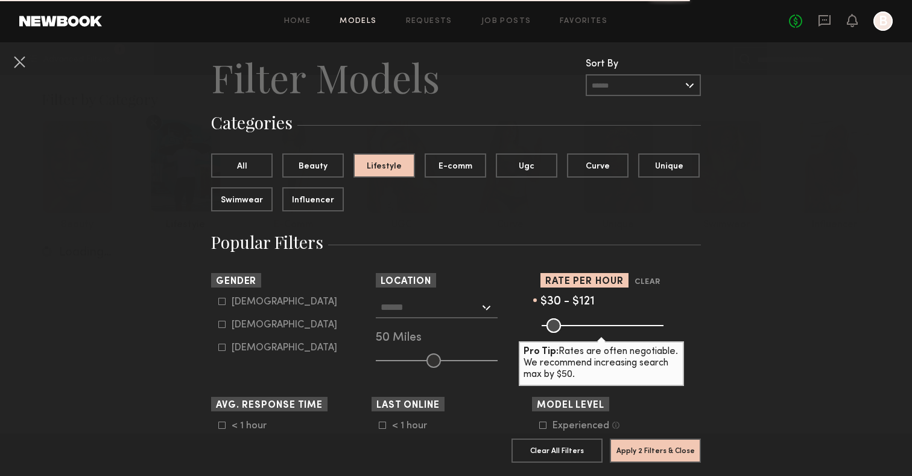
click at [450, 305] on input "text" at bounding box center [430, 306] width 99 height 21
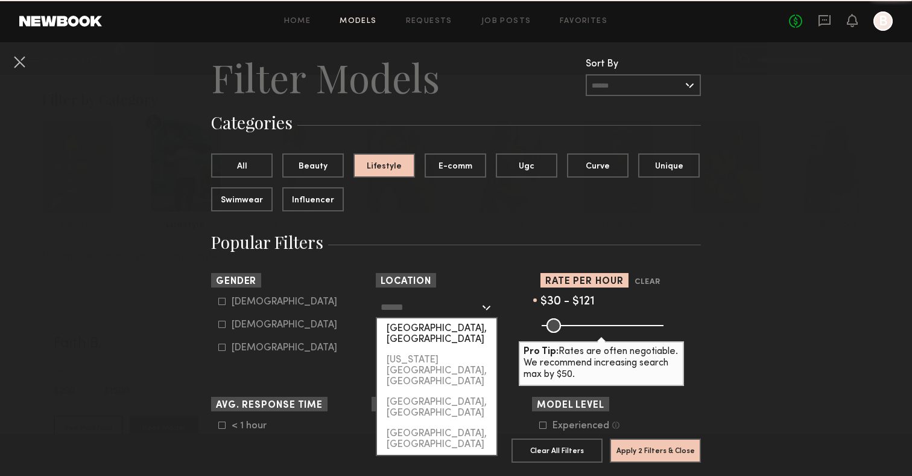
click at [439, 334] on div "[GEOGRAPHIC_DATA], [GEOGRAPHIC_DATA]" at bounding box center [436, 333] width 119 height 31
type input "**********"
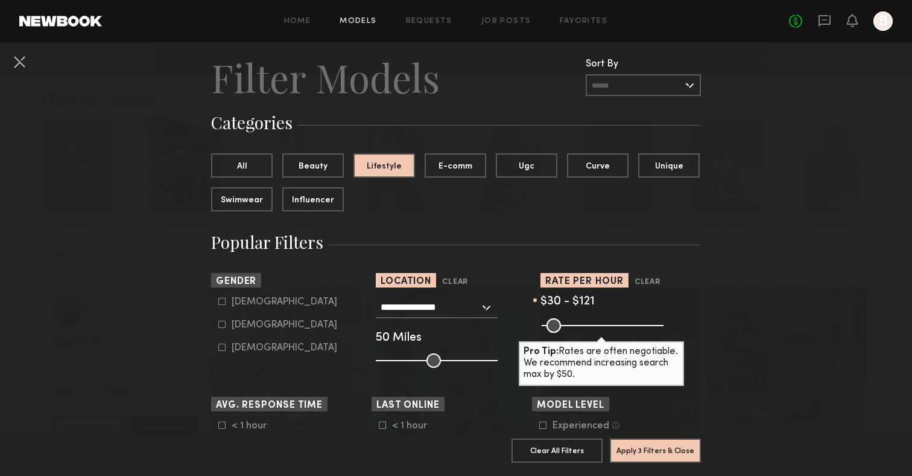
click at [224, 304] on icon at bounding box center [221, 301] width 7 height 7
type input "*"
click at [675, 454] on button "Apply 4 Filters & Close" at bounding box center [655, 450] width 91 height 24
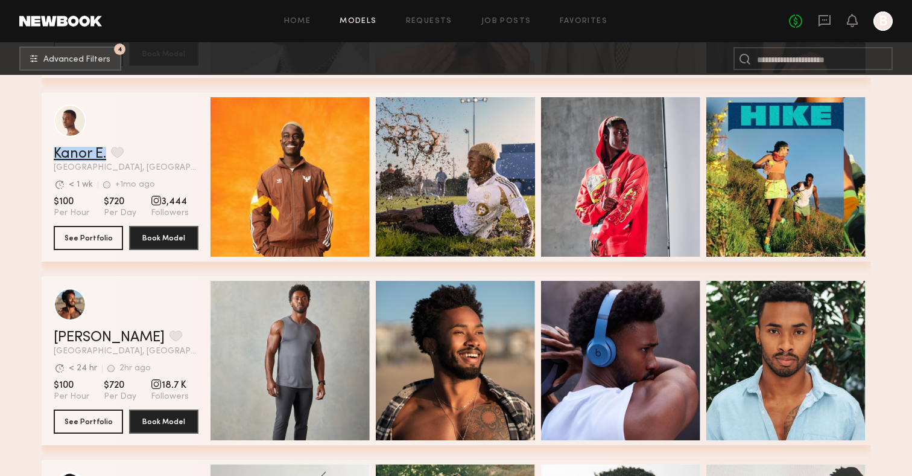
scroll to position [2575, 0]
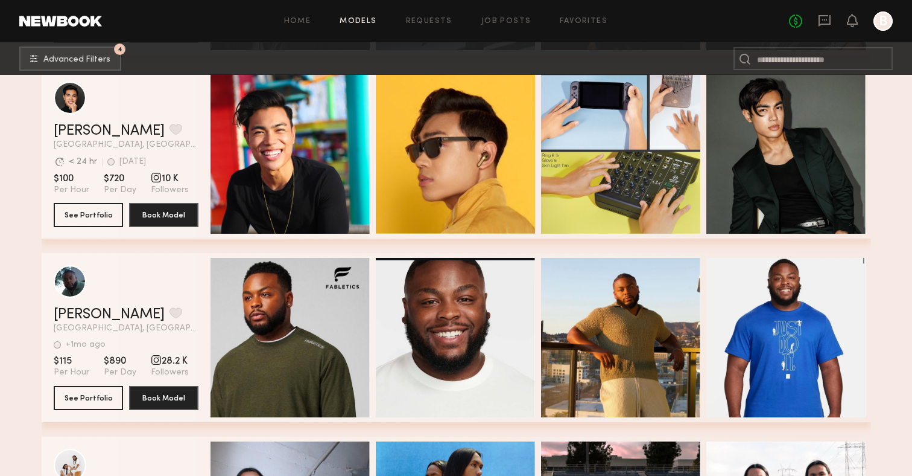
scroll to position [3598, 0]
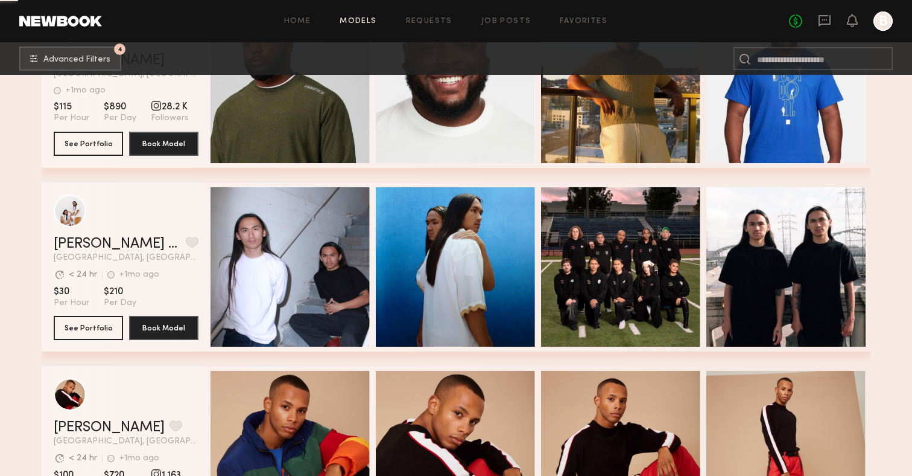
scroll to position [3814, 0]
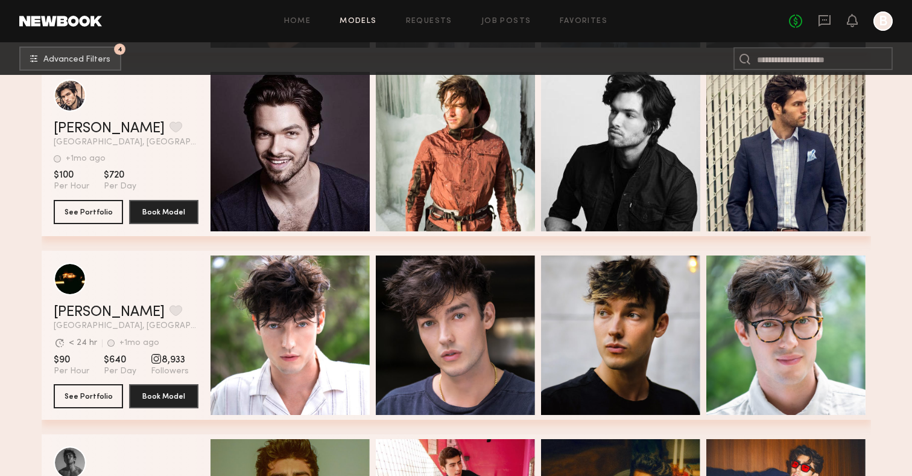
scroll to position [4565, 0]
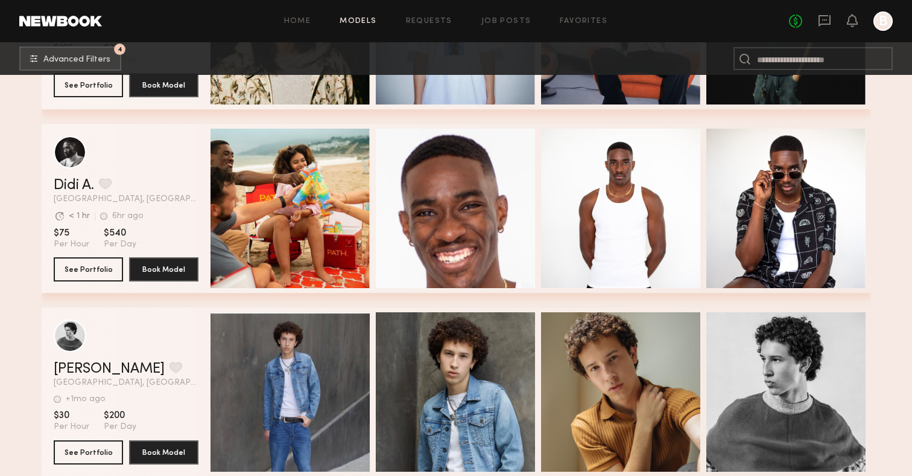
scroll to position [8055, 0]
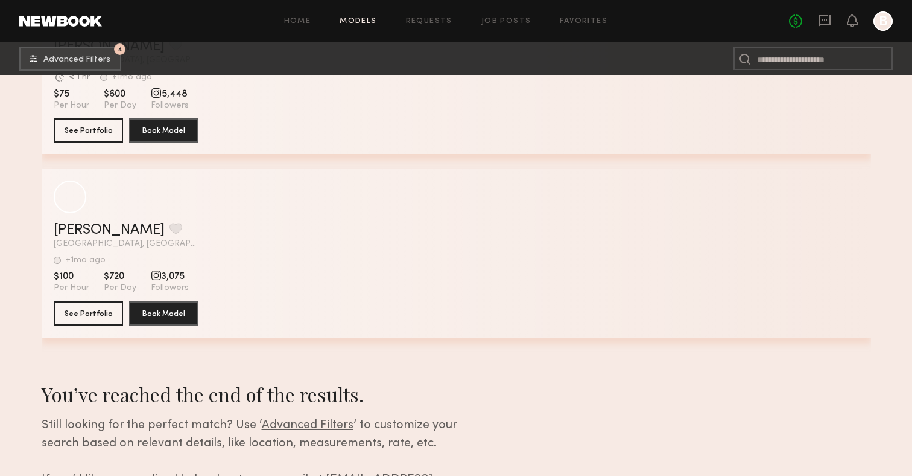
scroll to position [14305, 0]
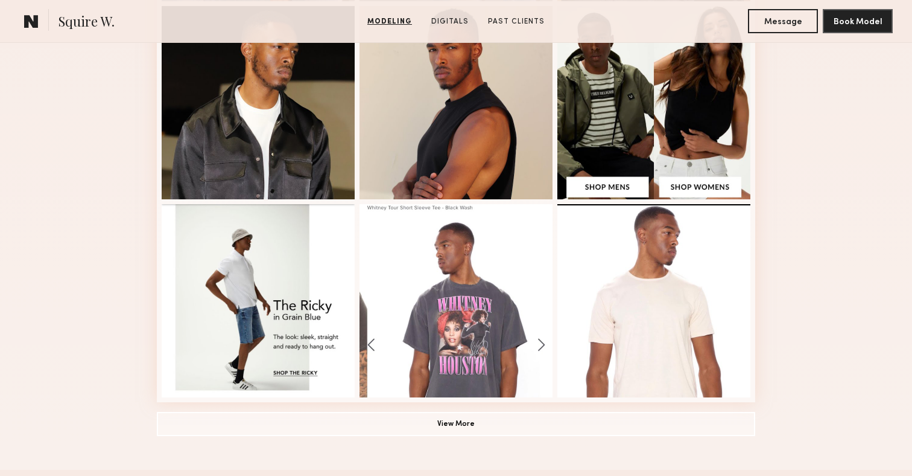
scroll to position [768, 0]
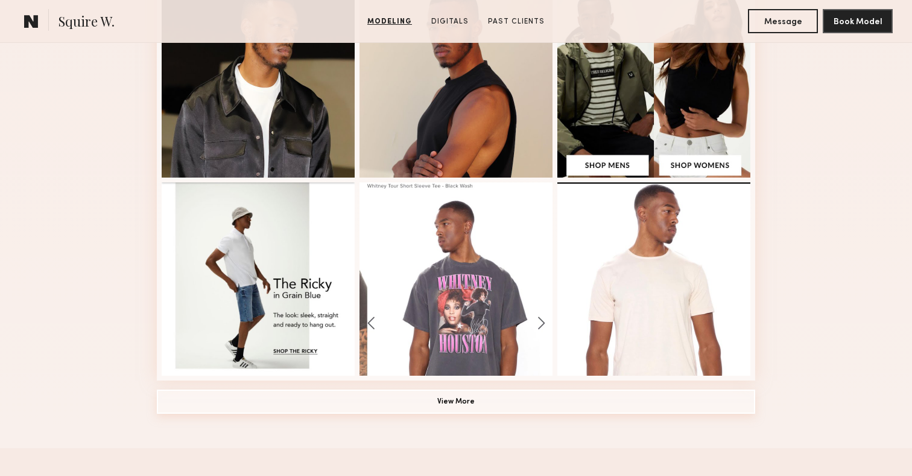
click at [485, 410] on button "View More" at bounding box center [456, 401] width 599 height 24
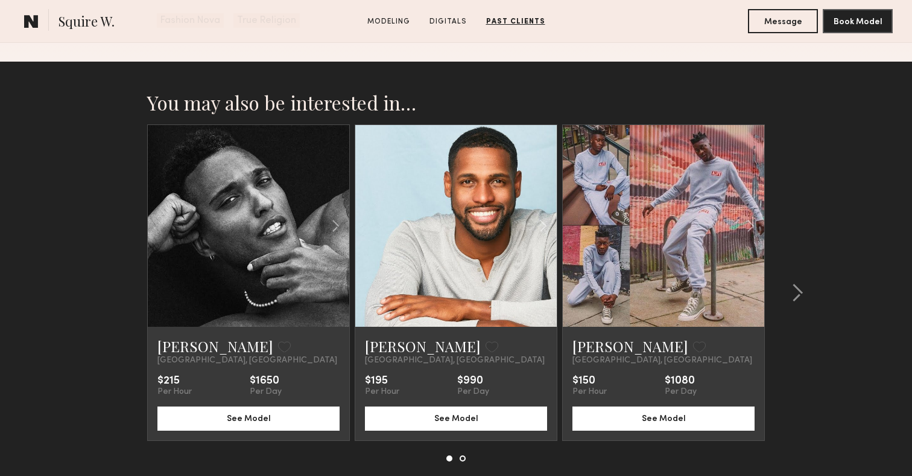
scroll to position [2620, 0]
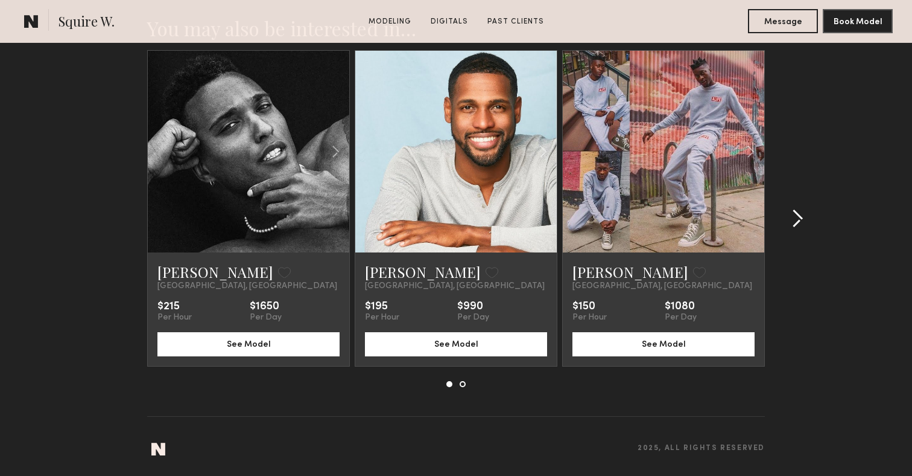
click at [797, 214] on common-icon at bounding box center [798, 218] width 12 height 19
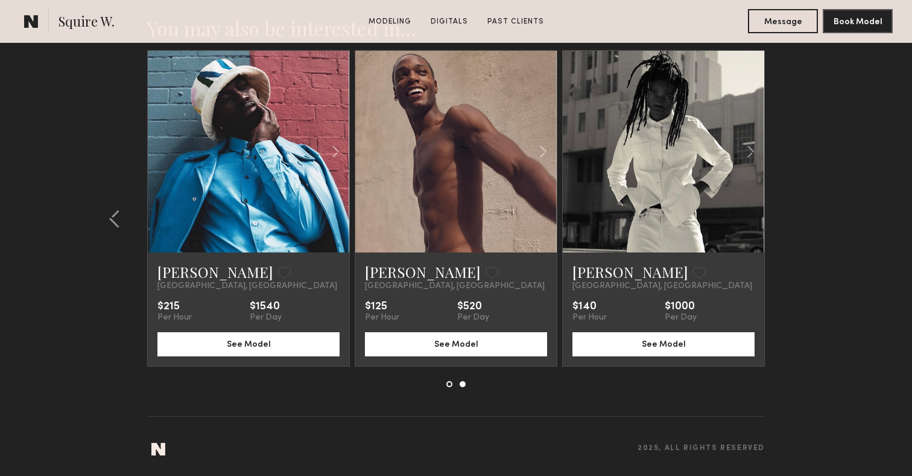
click at [797, 214] on section "You may also be interested in… [PERSON_NAME] Favorite [GEOGRAPHIC_DATA], [GEOGR…" at bounding box center [456, 231] width 912 height 488
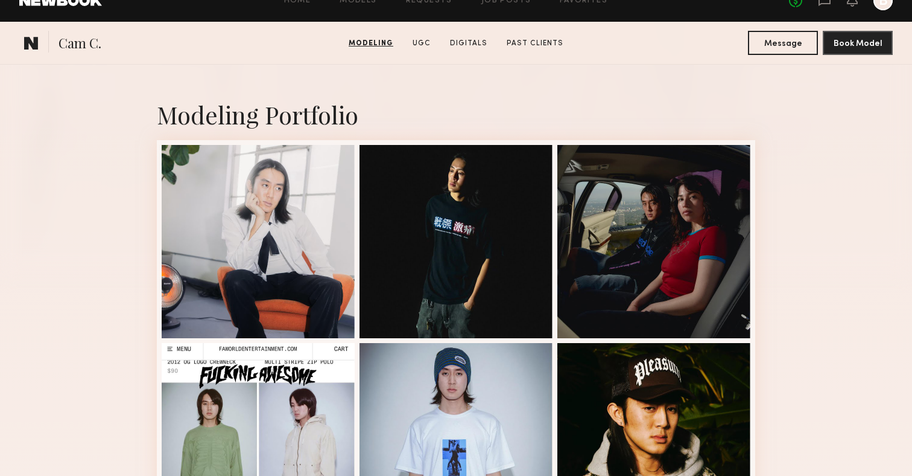
scroll to position [118, 0]
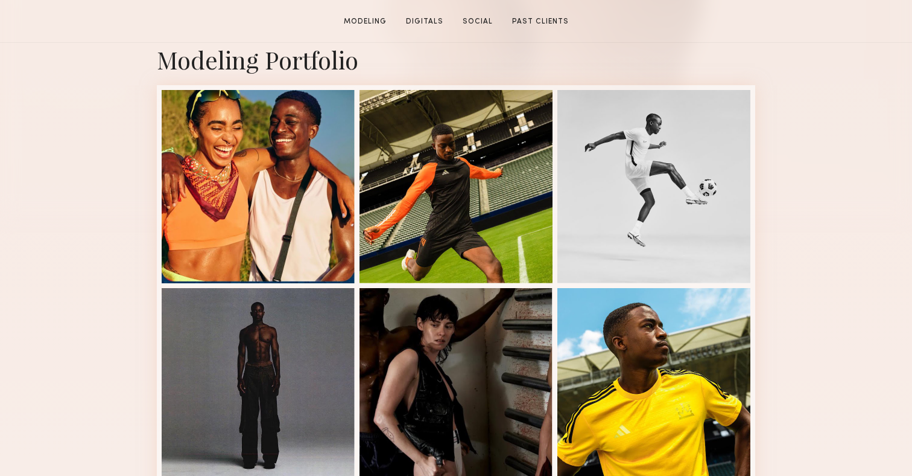
scroll to position [313, 0]
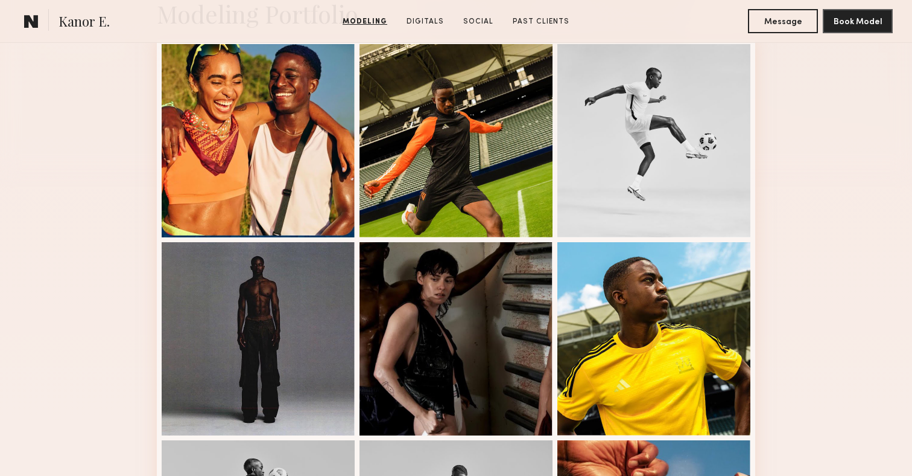
click at [809, 132] on div "Modeling Portfolio View More" at bounding box center [456, 434] width 912 height 940
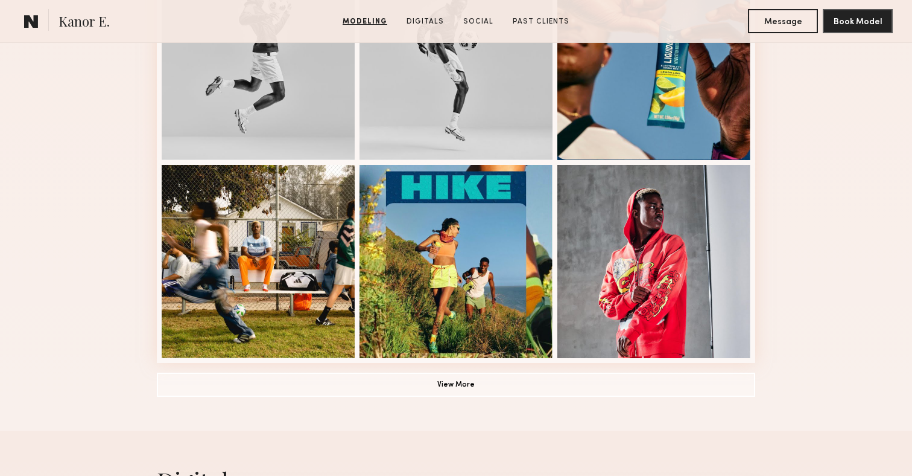
scroll to position [858, 0]
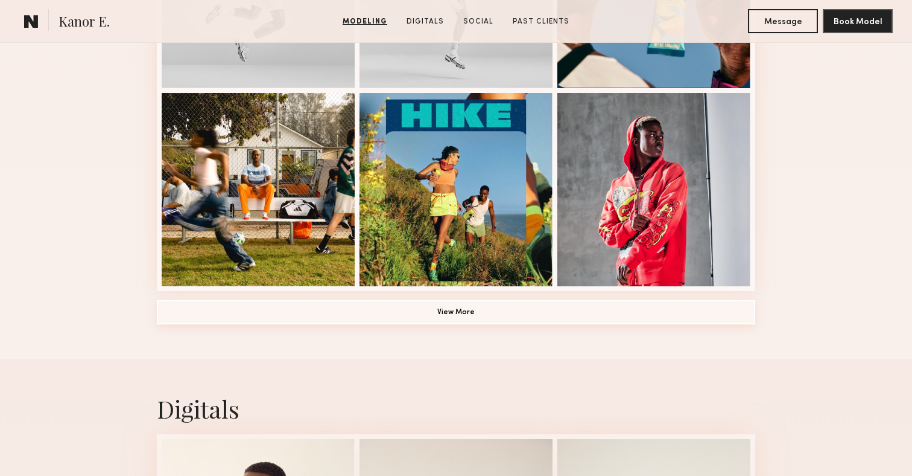
click at [661, 317] on button "View More" at bounding box center [456, 312] width 599 height 24
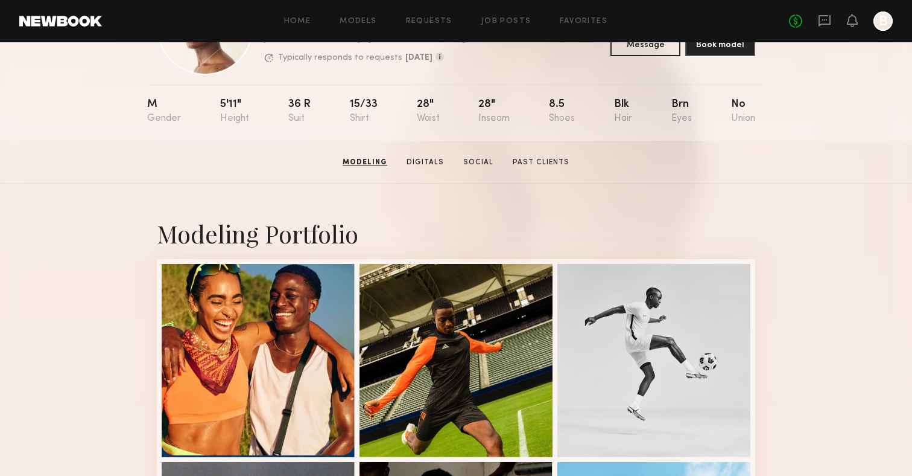
scroll to position [0, 0]
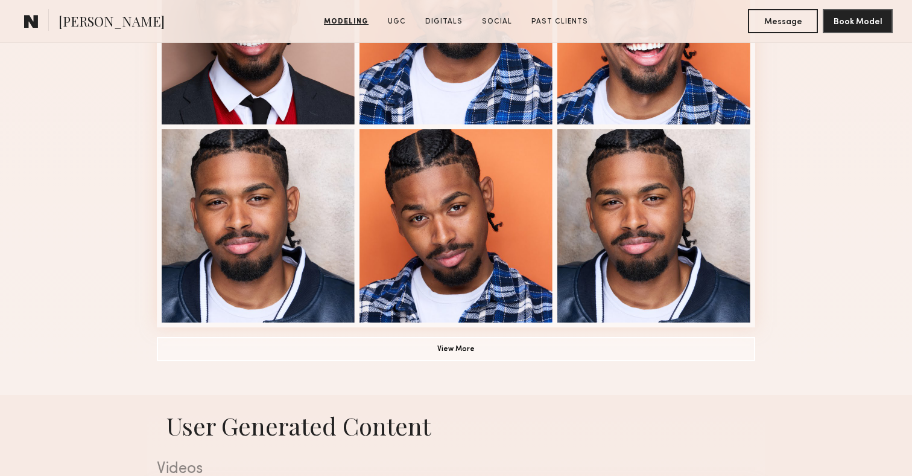
scroll to position [885, 0]
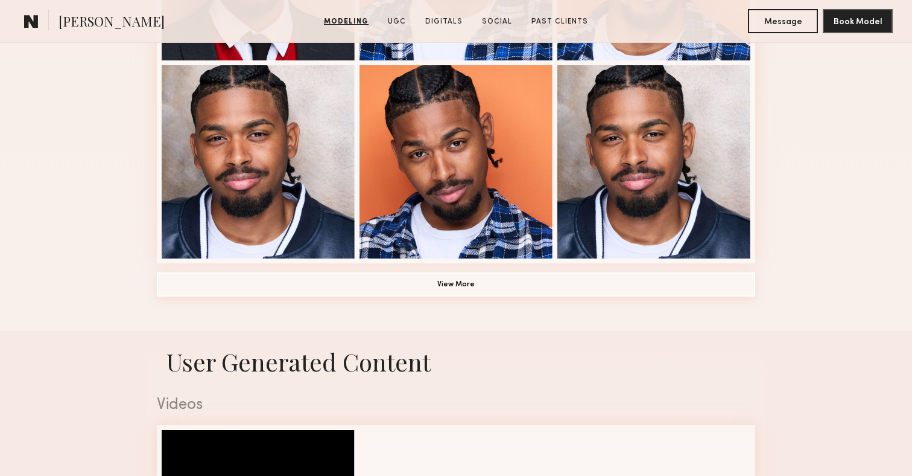
click at [754, 289] on button "View More" at bounding box center [456, 284] width 599 height 24
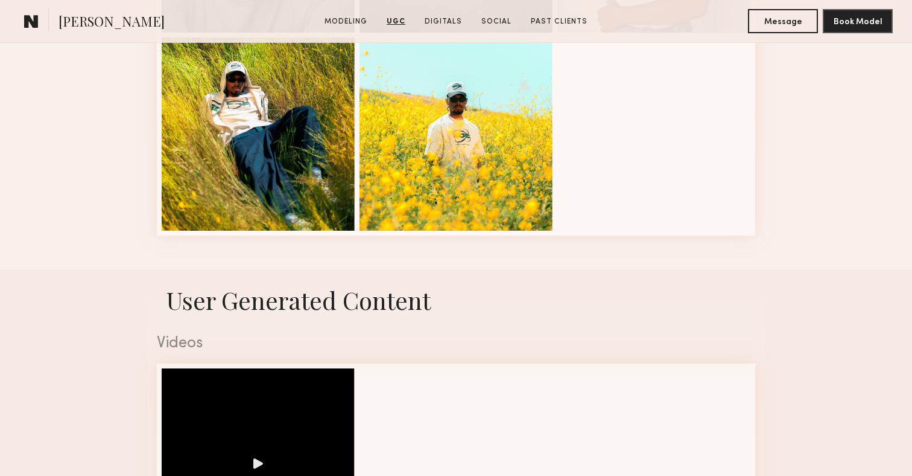
scroll to position [1422, 0]
